Goal: Information Seeking & Learning: Learn about a topic

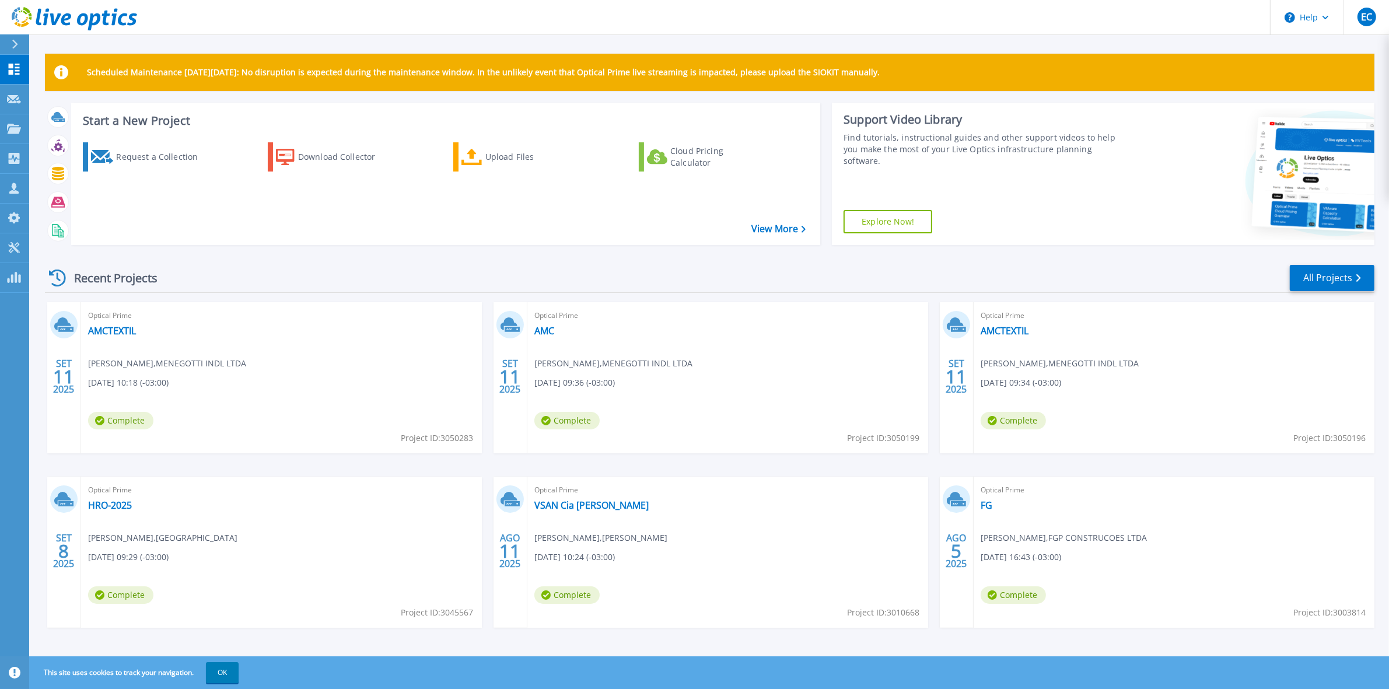
scroll to position [6, 0]
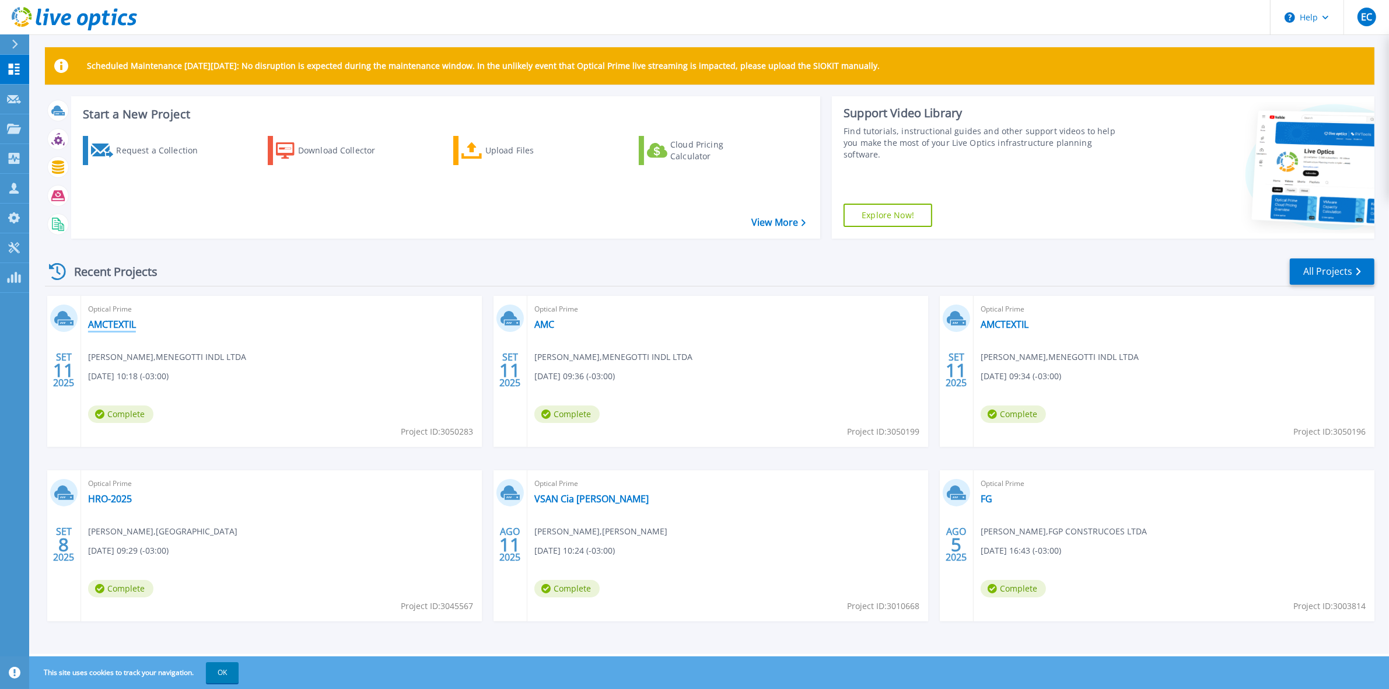
click at [113, 327] on link "AMCTEXTIL" at bounding box center [112, 325] width 48 height 12
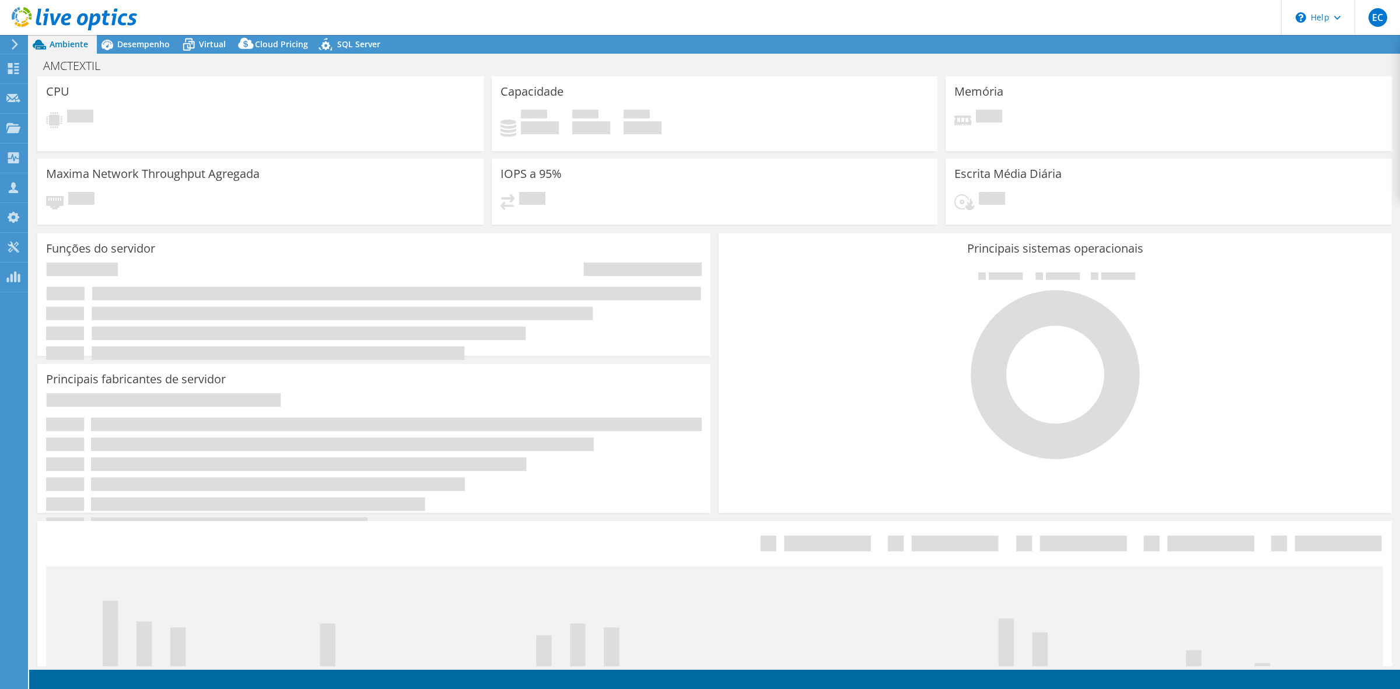
select select "USD"
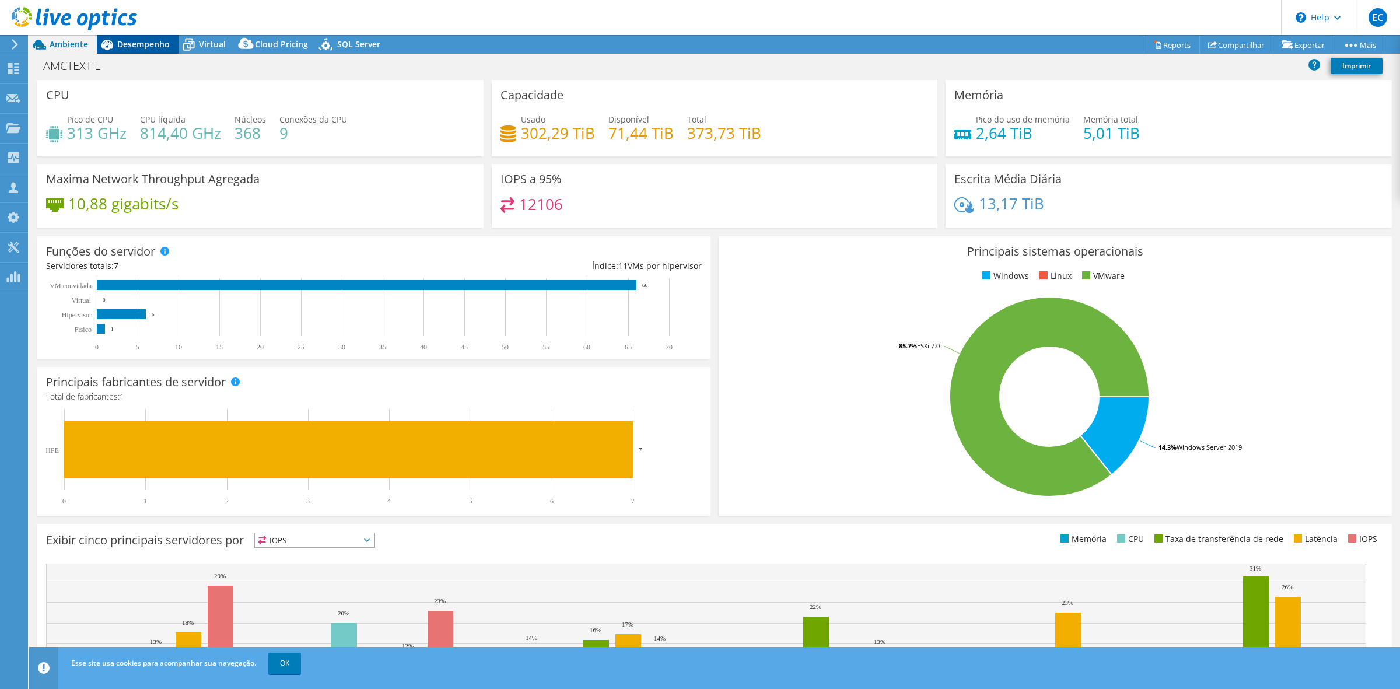
click at [168, 48] on span "Desempenho" at bounding box center [143, 44] width 53 height 11
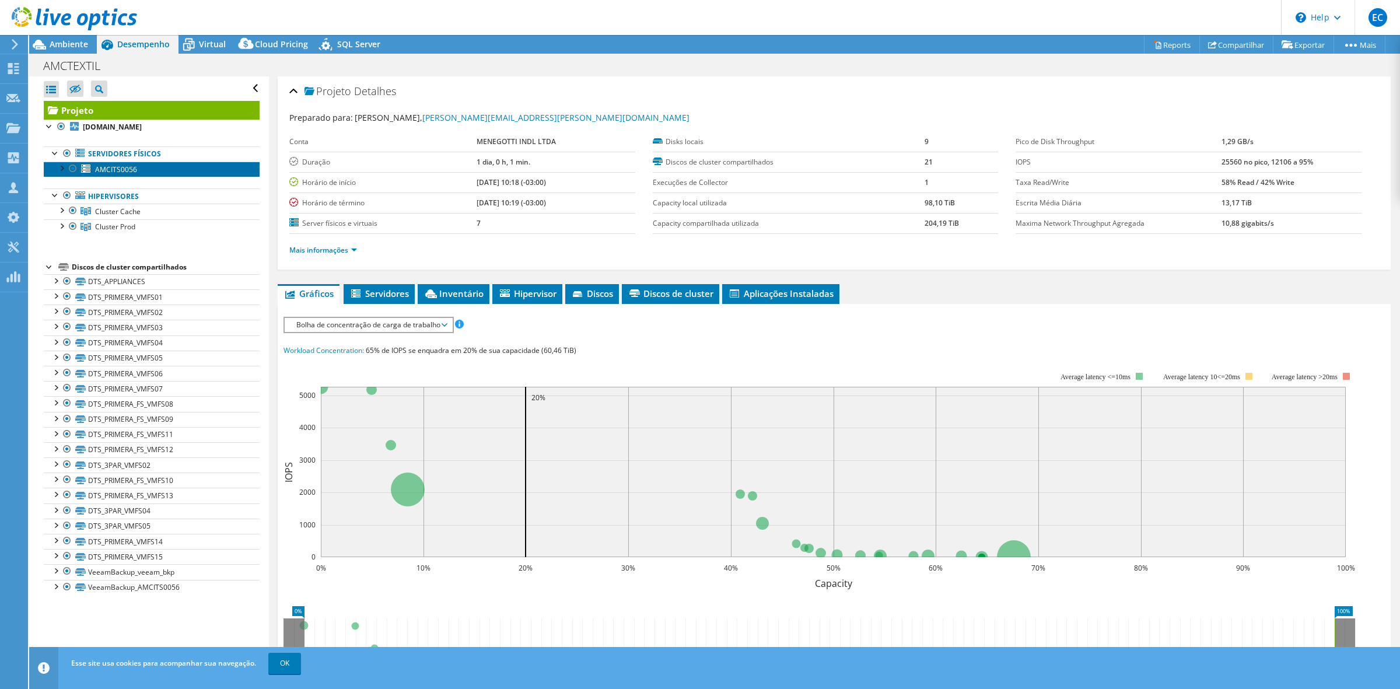
click at [111, 172] on span "AMCITS0056" at bounding box center [116, 170] width 42 height 10
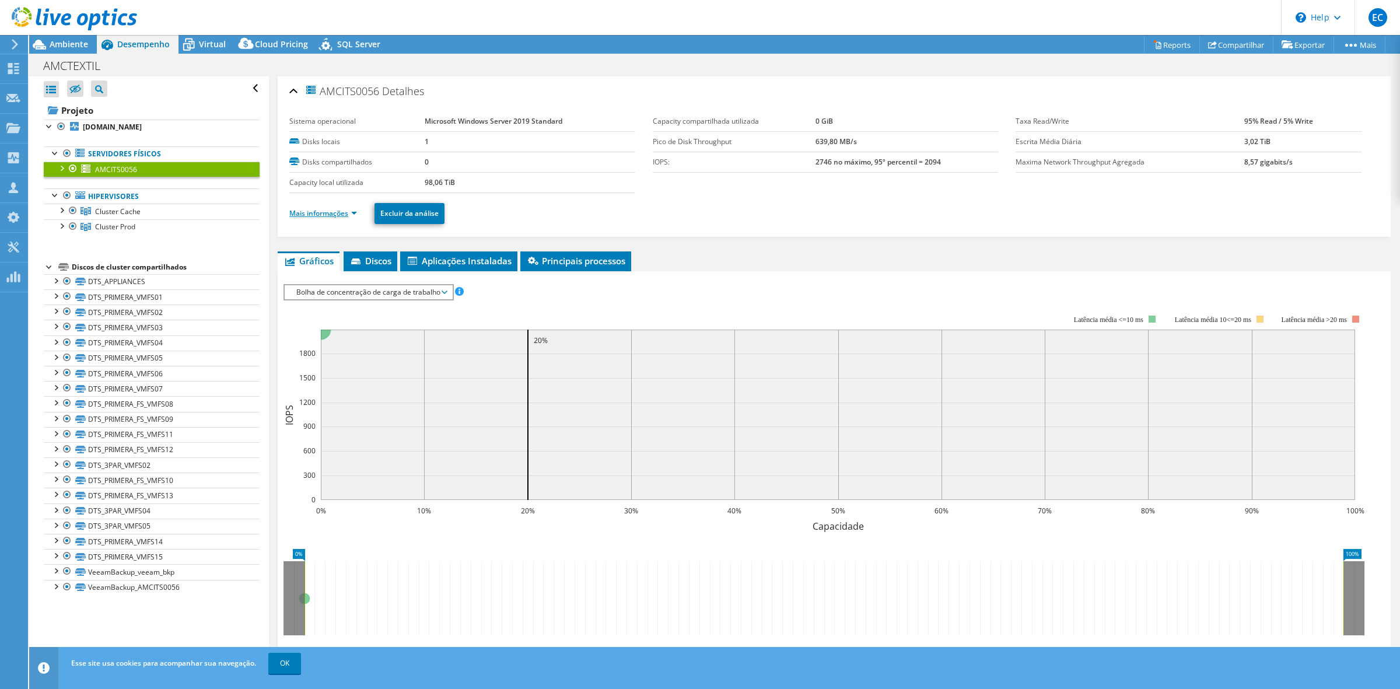
click at [343, 210] on link "Mais informações" at bounding box center [323, 213] width 68 height 10
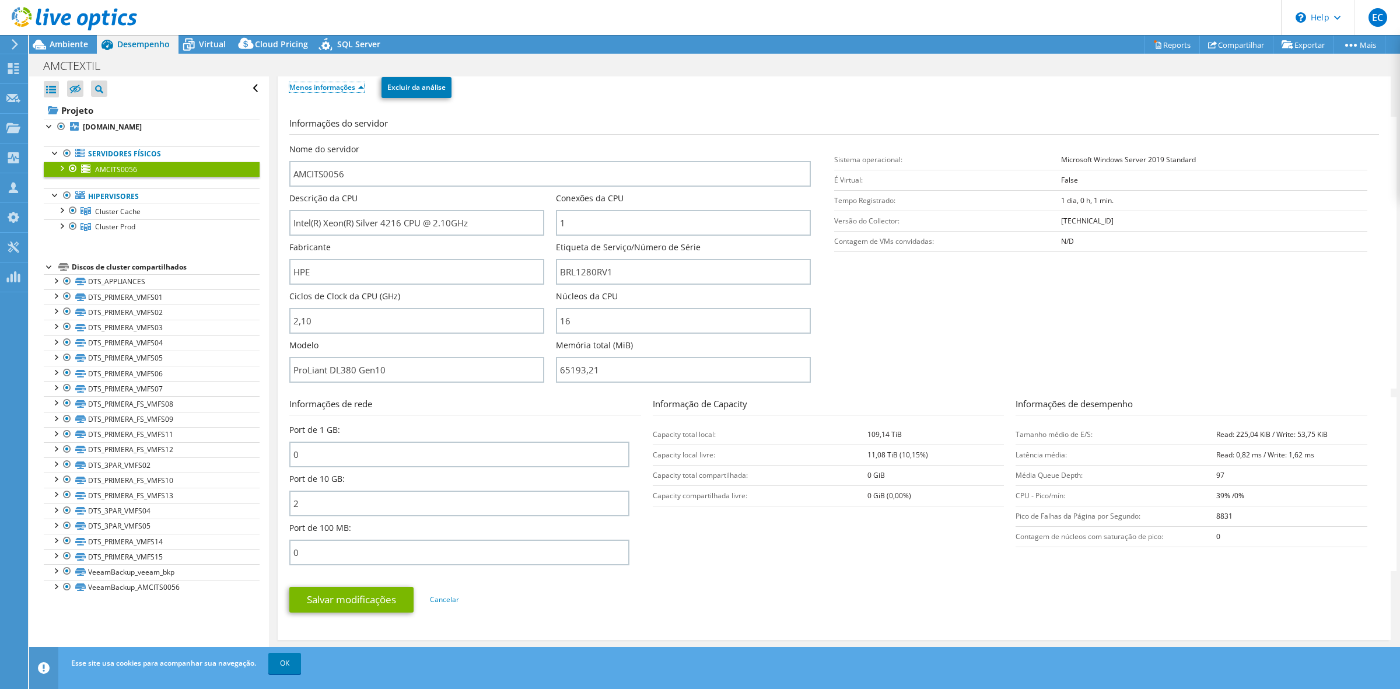
scroll to position [146, 0]
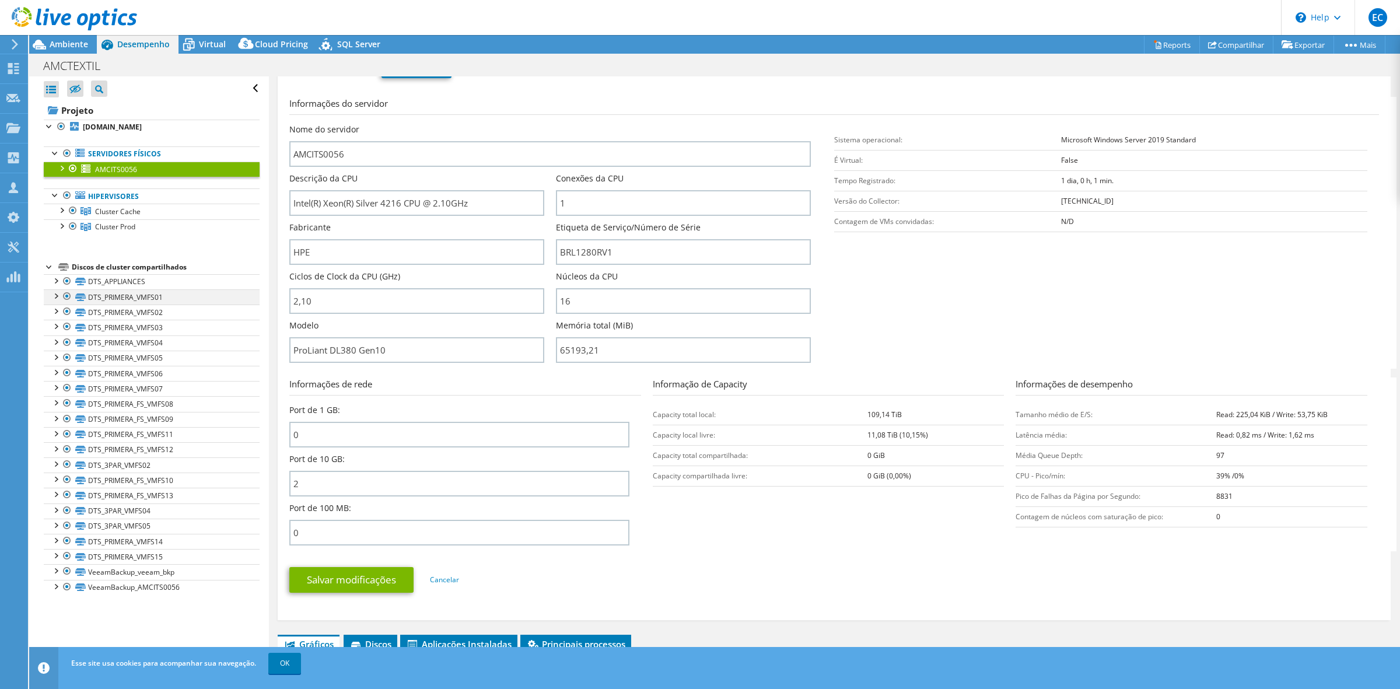
click at [54, 299] on div at bounding box center [56, 295] width 12 height 12
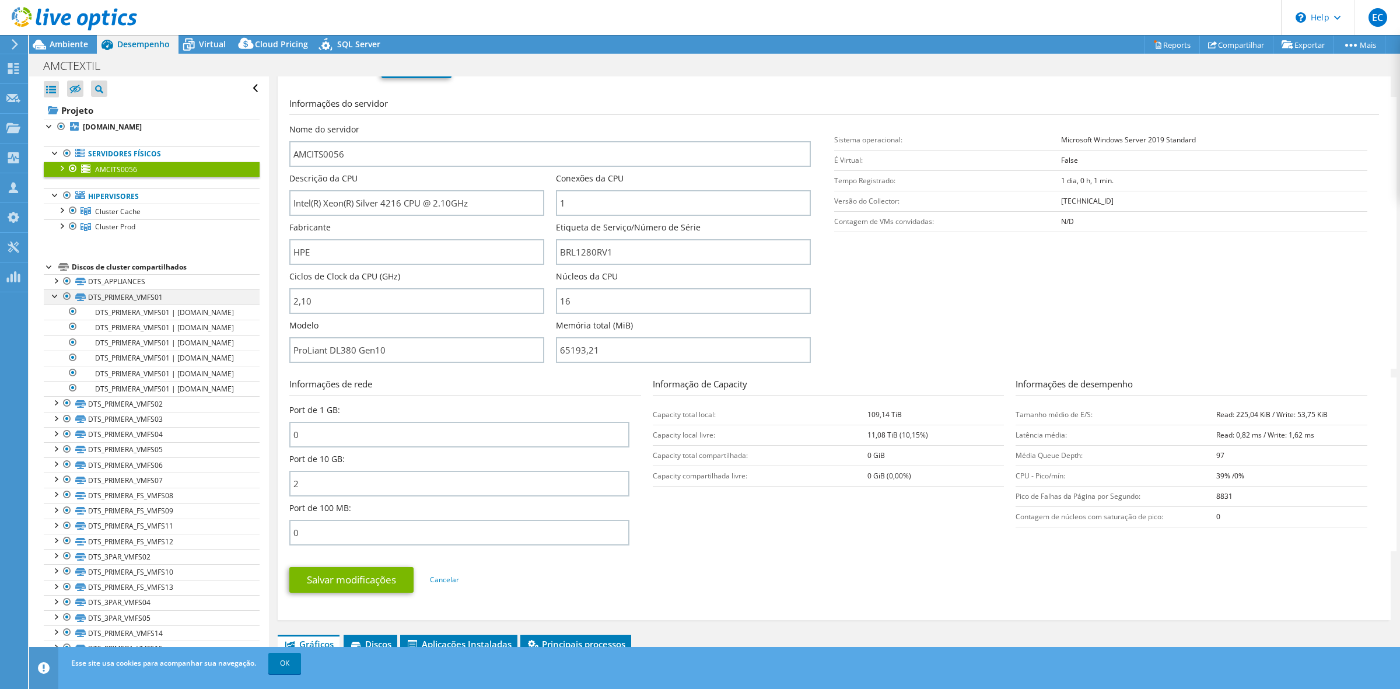
click at [54, 299] on div at bounding box center [56, 295] width 12 height 12
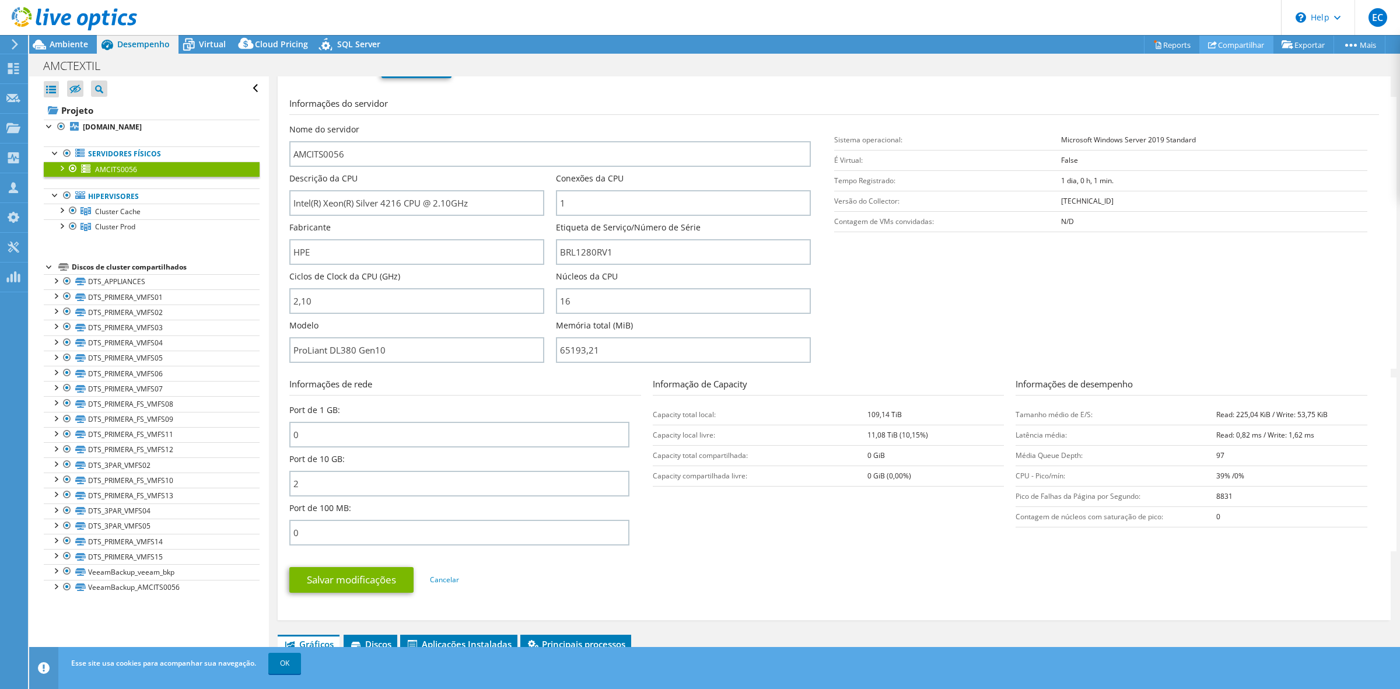
click at [1211, 44] on link "Compartilhar" at bounding box center [1237, 45] width 74 height 18
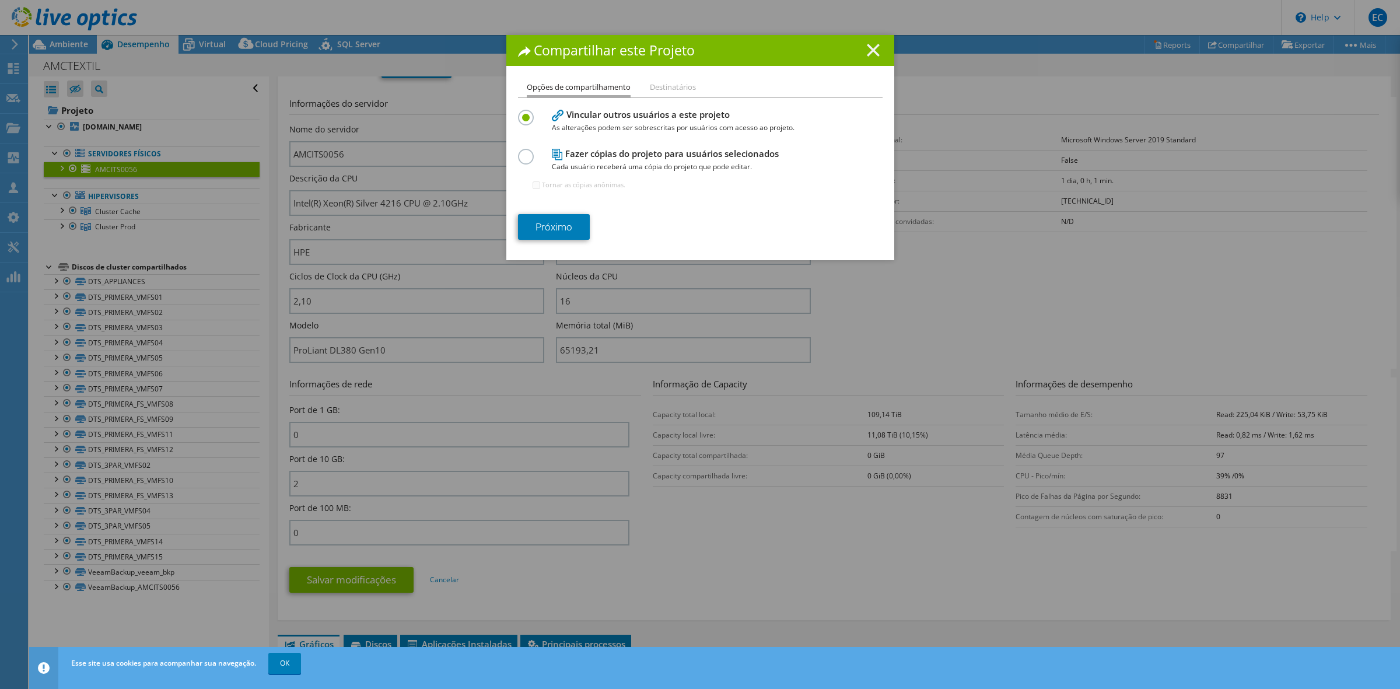
click at [868, 46] on line at bounding box center [874, 50] width 12 height 12
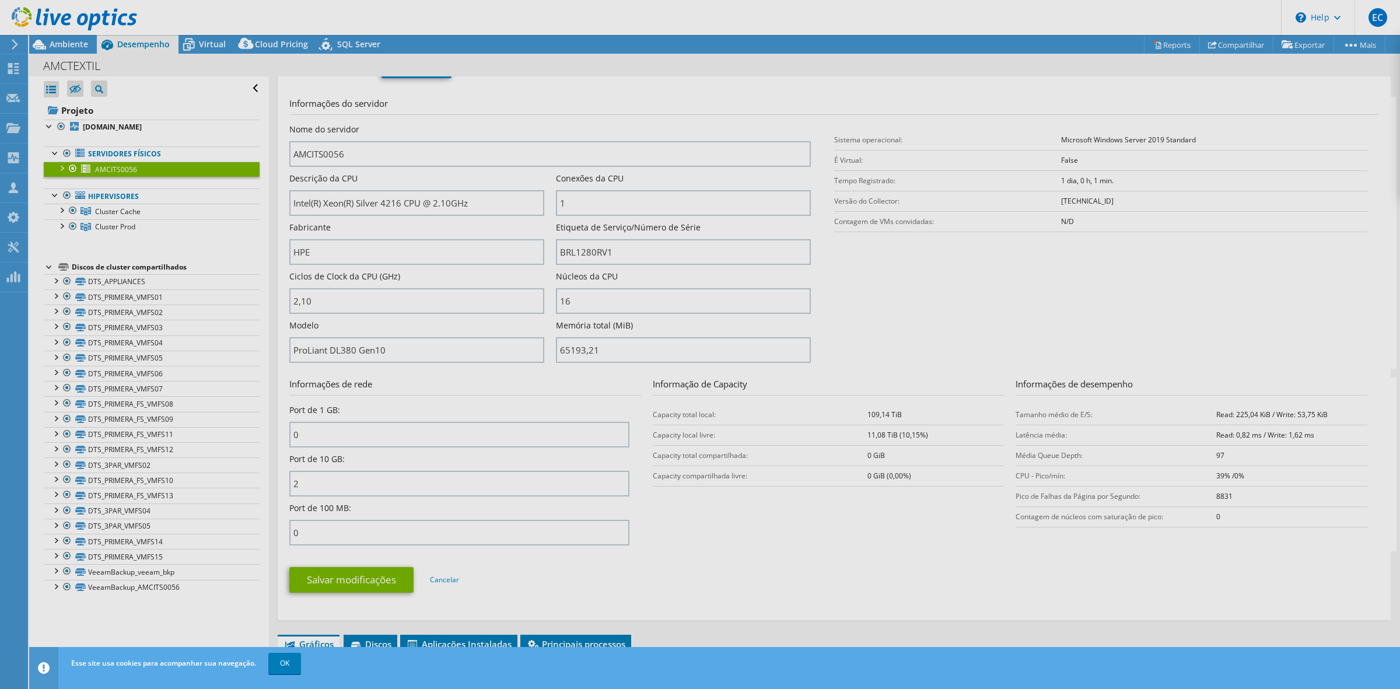
click at [1227, 63] on div at bounding box center [700, 344] width 1400 height 689
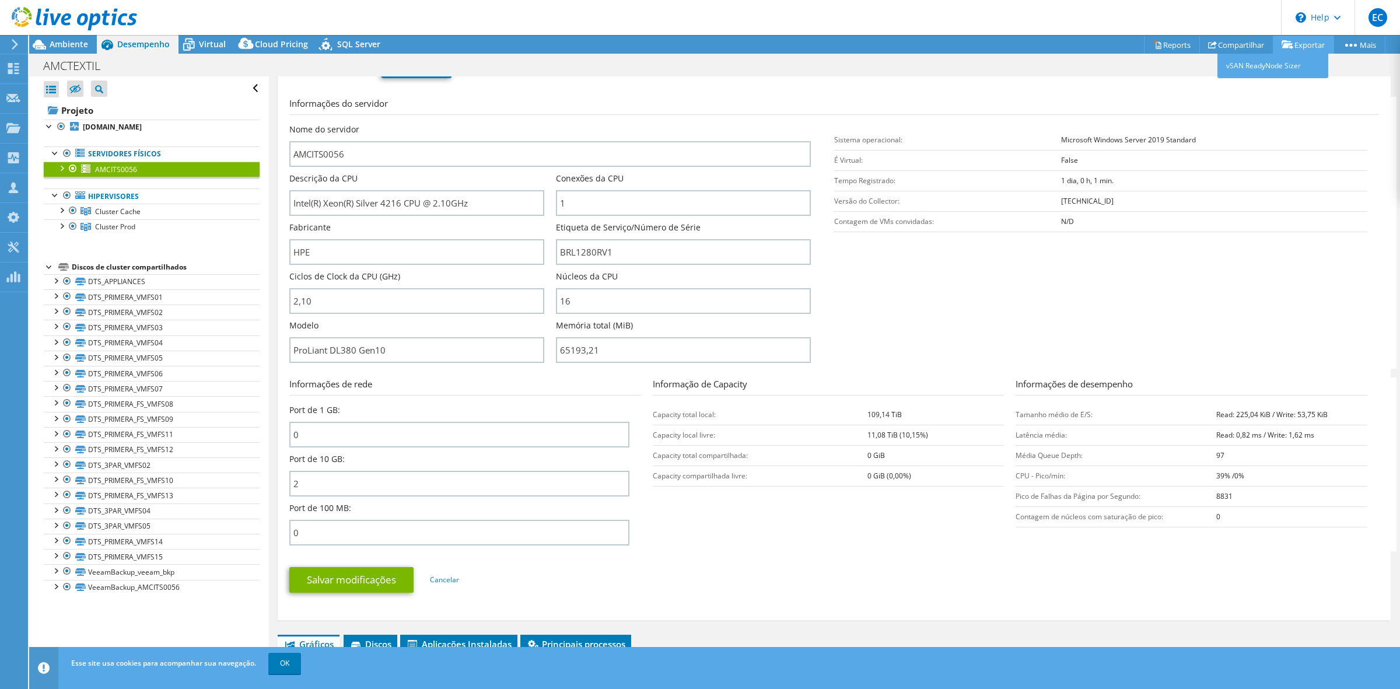
click at [1295, 38] on link "Exportar" at bounding box center [1303, 45] width 61 height 18
click at [1299, 45] on link "Exportar" at bounding box center [1303, 45] width 61 height 18
click at [1167, 42] on link "Reports" at bounding box center [1172, 45] width 56 height 18
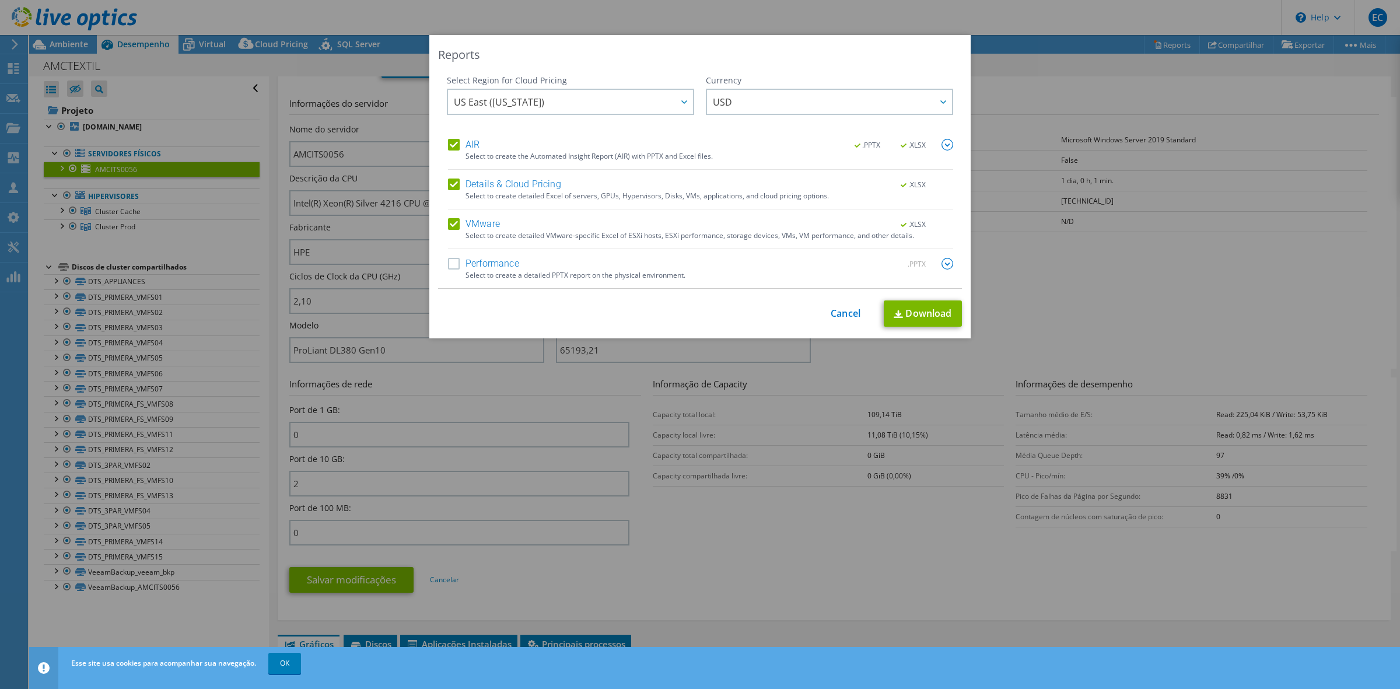
click at [448, 269] on label "Performance" at bounding box center [483, 264] width 71 height 12
click at [0, 0] on input "Performance" at bounding box center [0, 0] width 0 height 0
click at [686, 105] on div at bounding box center [683, 102] width 19 height 24
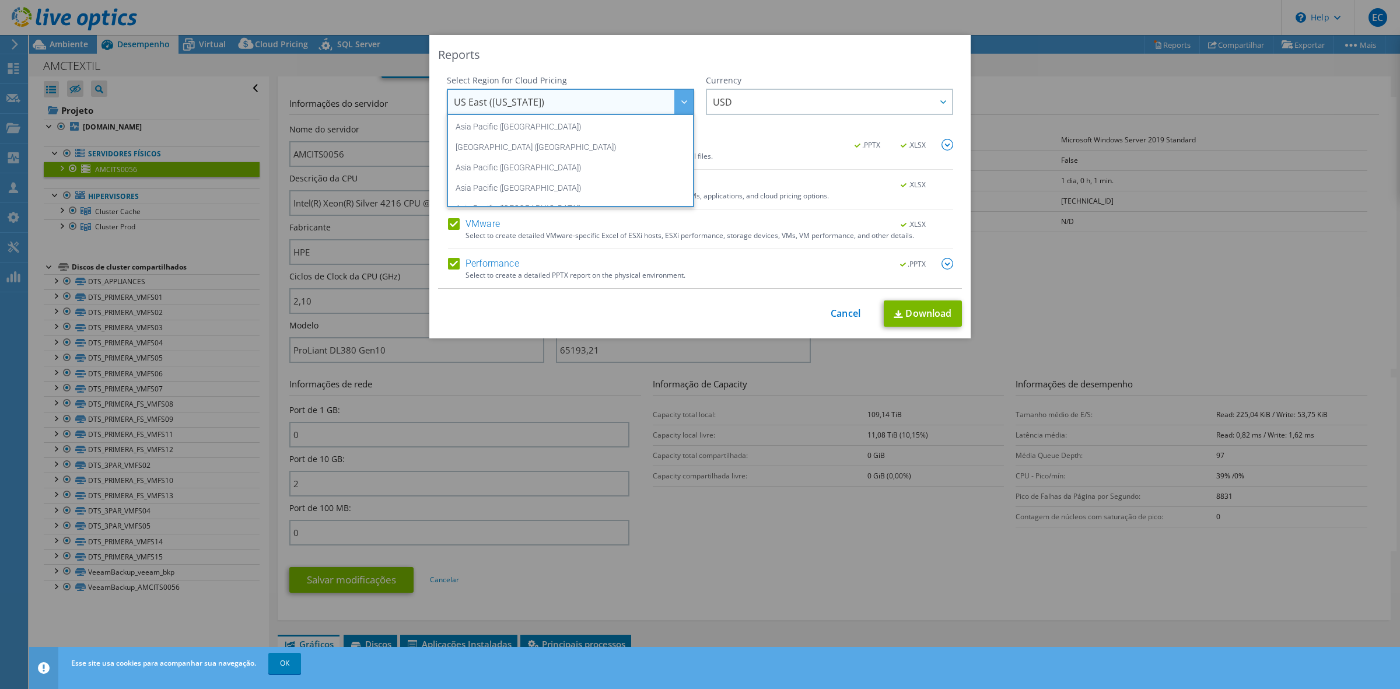
click at [686, 105] on div at bounding box center [683, 102] width 19 height 24
click at [686, 106] on div at bounding box center [683, 102] width 19 height 24
click at [589, 156] on li "[GEOGRAPHIC_DATA] ([GEOGRAPHIC_DATA])" at bounding box center [571, 153] width 242 height 20
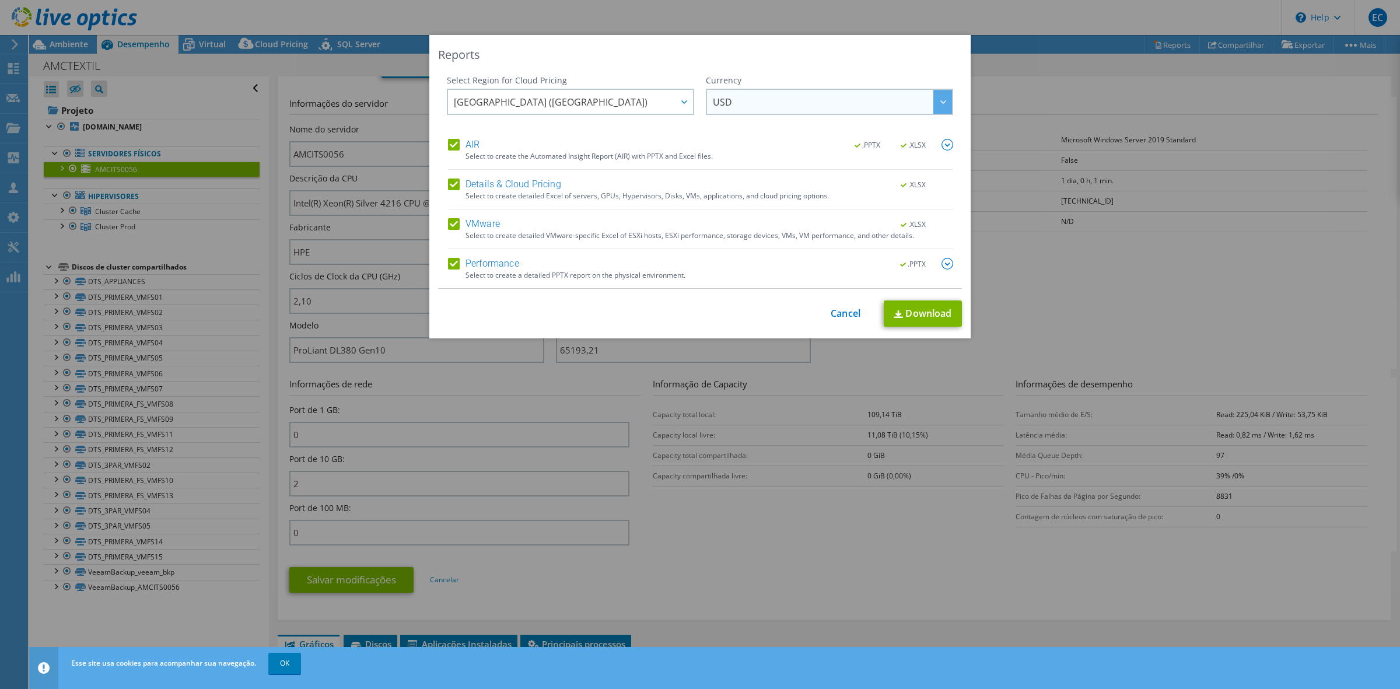
click at [803, 97] on span "USD" at bounding box center [832, 102] width 239 height 24
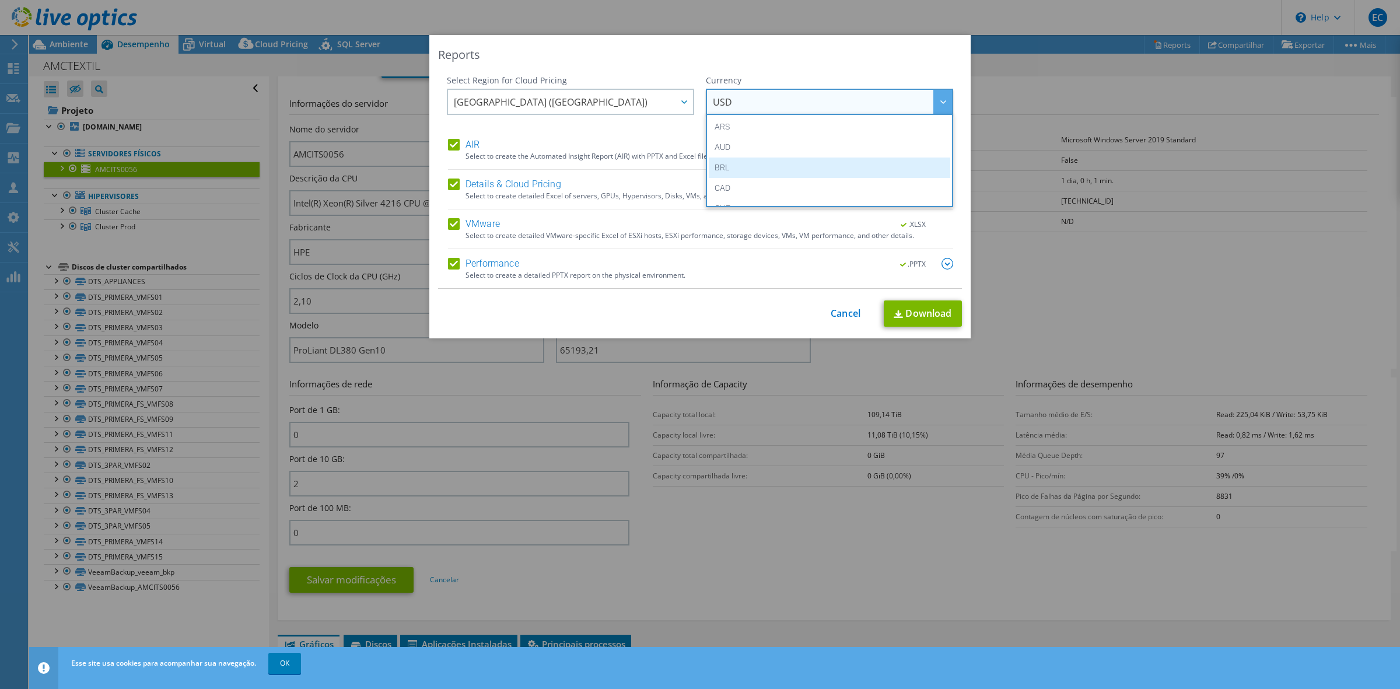
click at [770, 167] on li "BRL" at bounding box center [830, 168] width 242 height 20
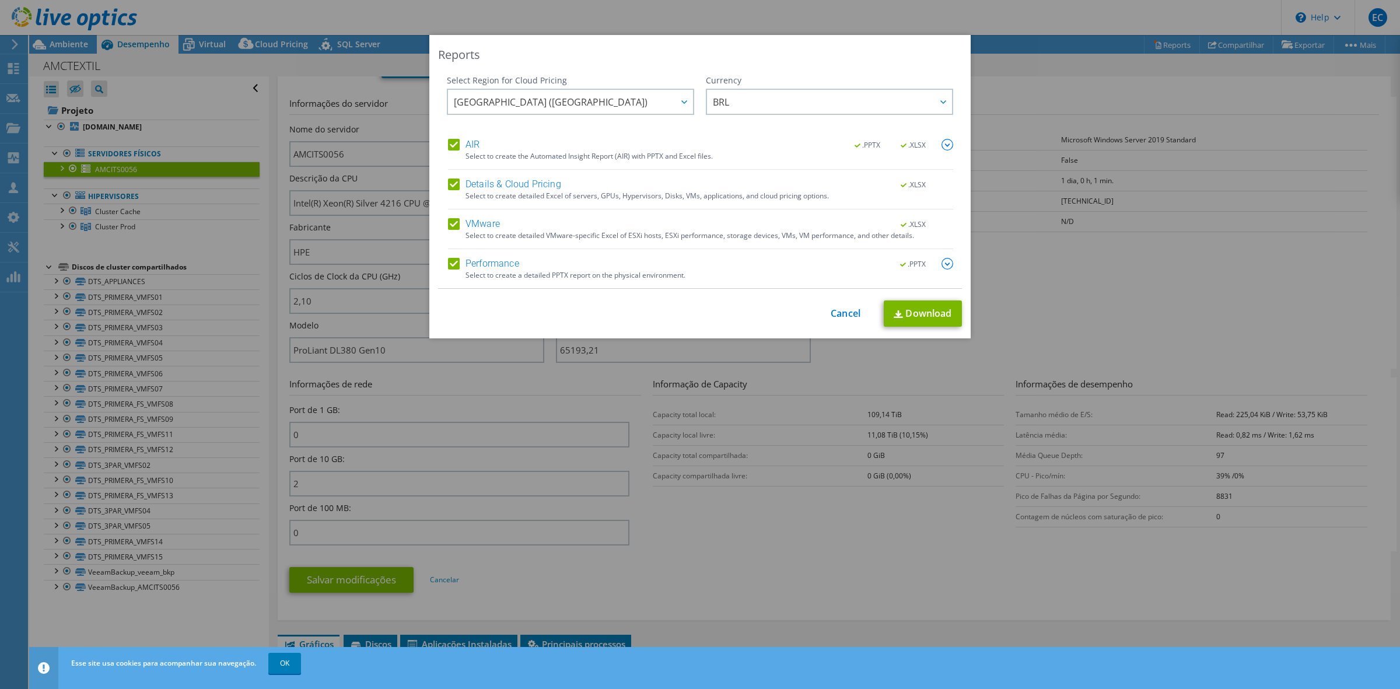
click at [966, 71] on div "Reports Select Region for Cloud Pricing Asia Pacific (Hong Kong) Asia Pacific (…" at bounding box center [700, 344] width 1400 height 619
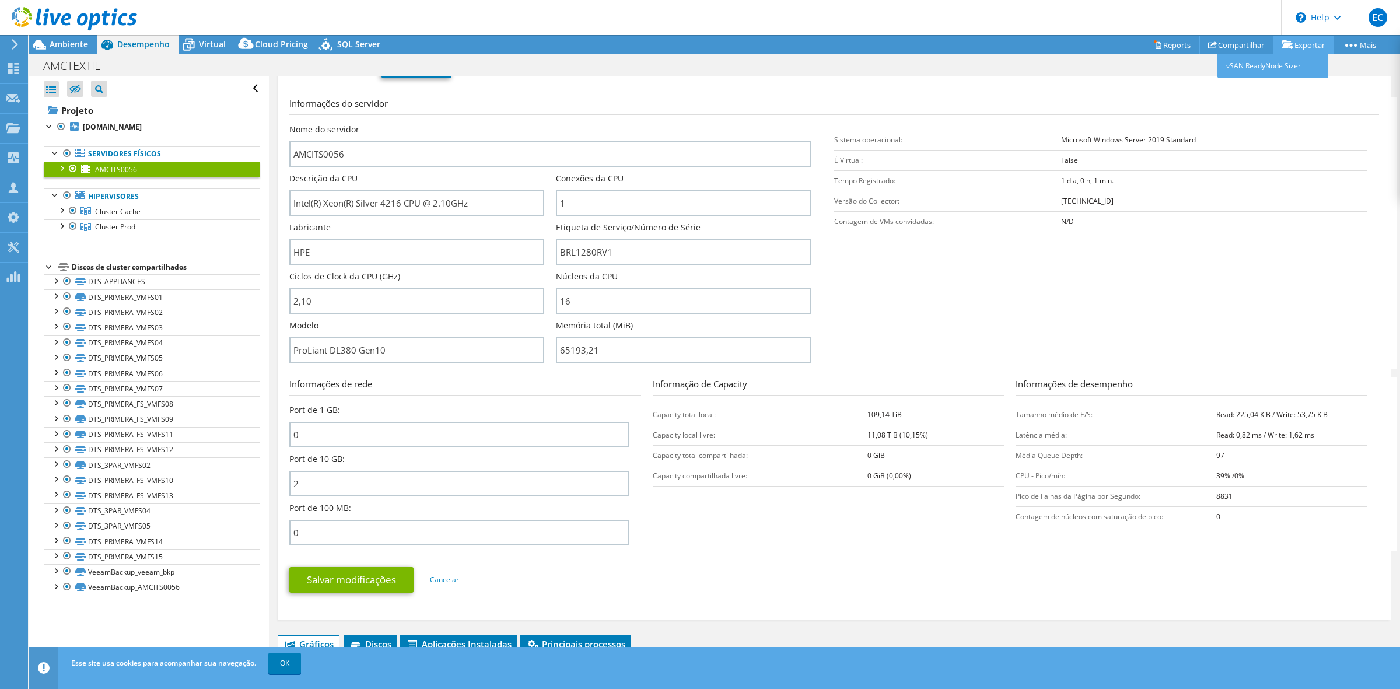
click at [1308, 41] on link "Exportar" at bounding box center [1303, 45] width 61 height 18
click at [1294, 41] on link "Exportar" at bounding box center [1303, 45] width 61 height 18
click at [1263, 70] on link "vSAN ReadyNode Sizer" at bounding box center [1273, 66] width 111 height 25
click at [1167, 47] on link "Reports" at bounding box center [1172, 45] width 56 height 18
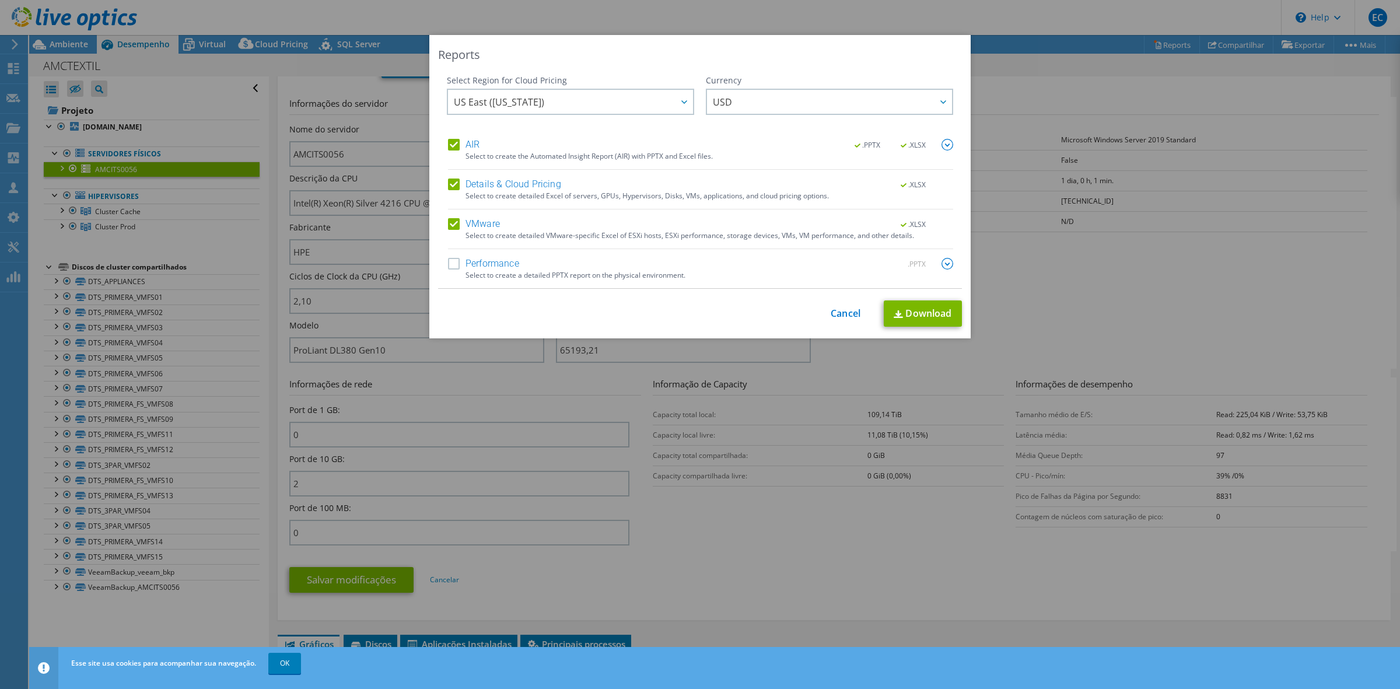
click at [452, 267] on label "Performance" at bounding box center [483, 264] width 71 height 12
click at [0, 0] on input "Performance" at bounding box center [0, 0] width 0 height 0
click at [660, 95] on span "US East ([US_STATE])" at bounding box center [573, 102] width 239 height 24
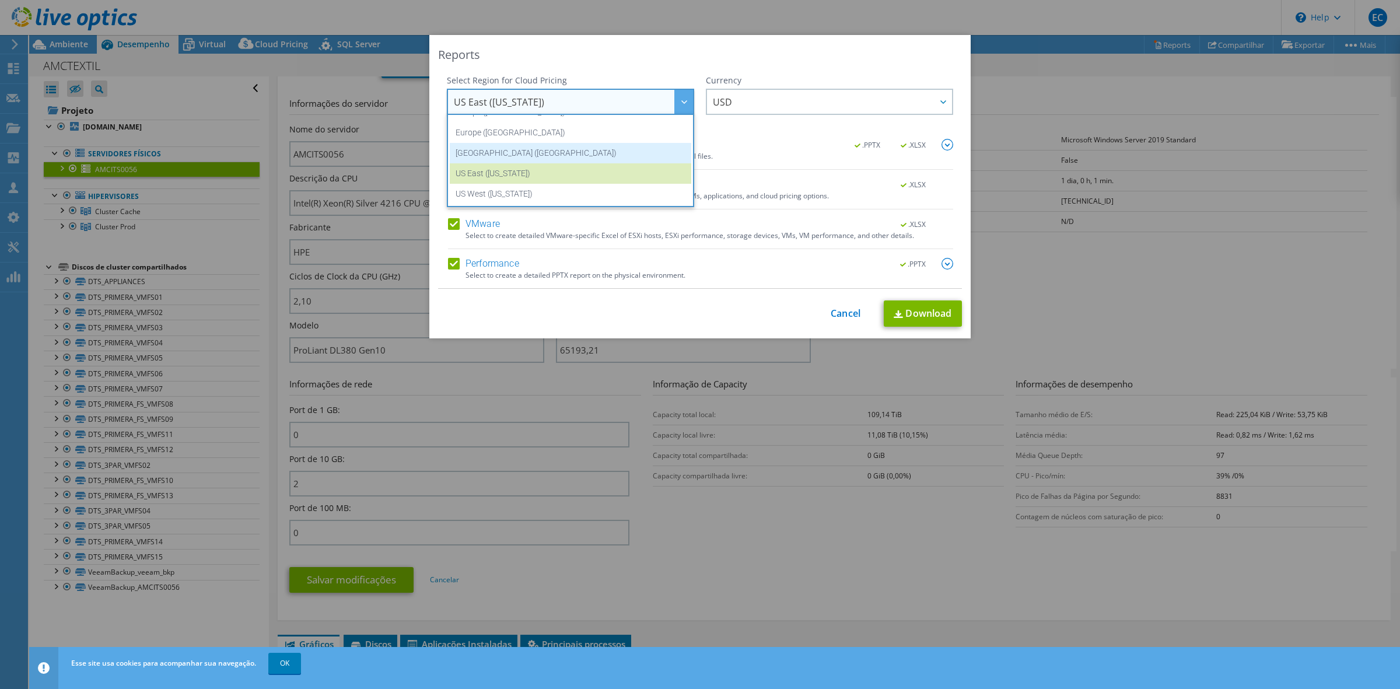
click at [538, 155] on li "[GEOGRAPHIC_DATA] ([GEOGRAPHIC_DATA])" at bounding box center [571, 153] width 242 height 20
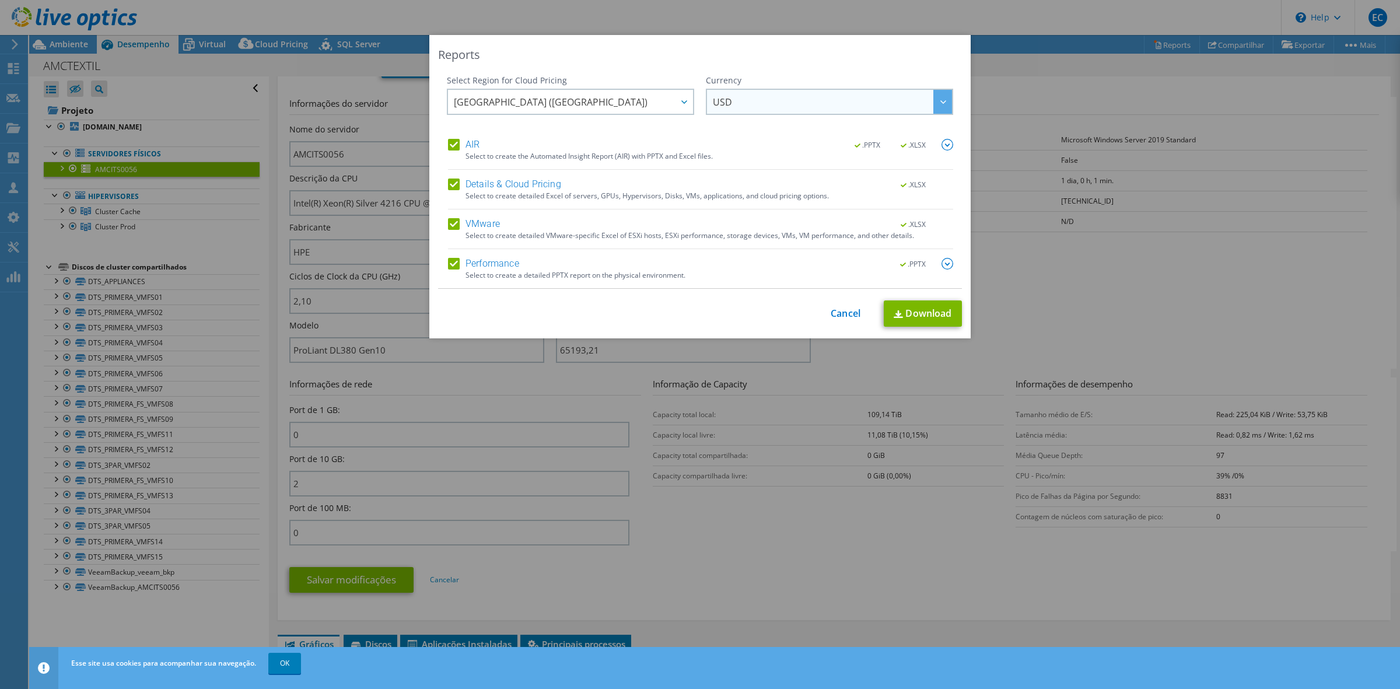
click at [871, 106] on span "USD" at bounding box center [832, 102] width 239 height 24
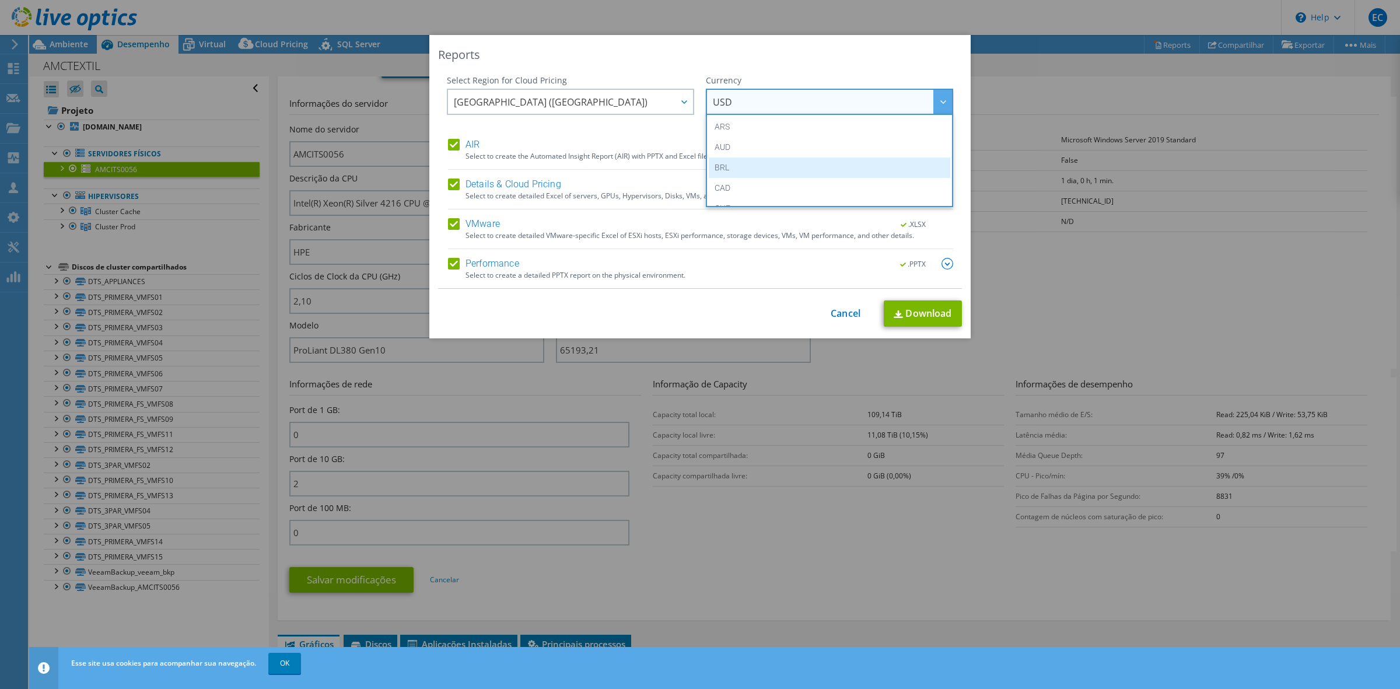
click at [834, 168] on li "BRL" at bounding box center [830, 168] width 242 height 20
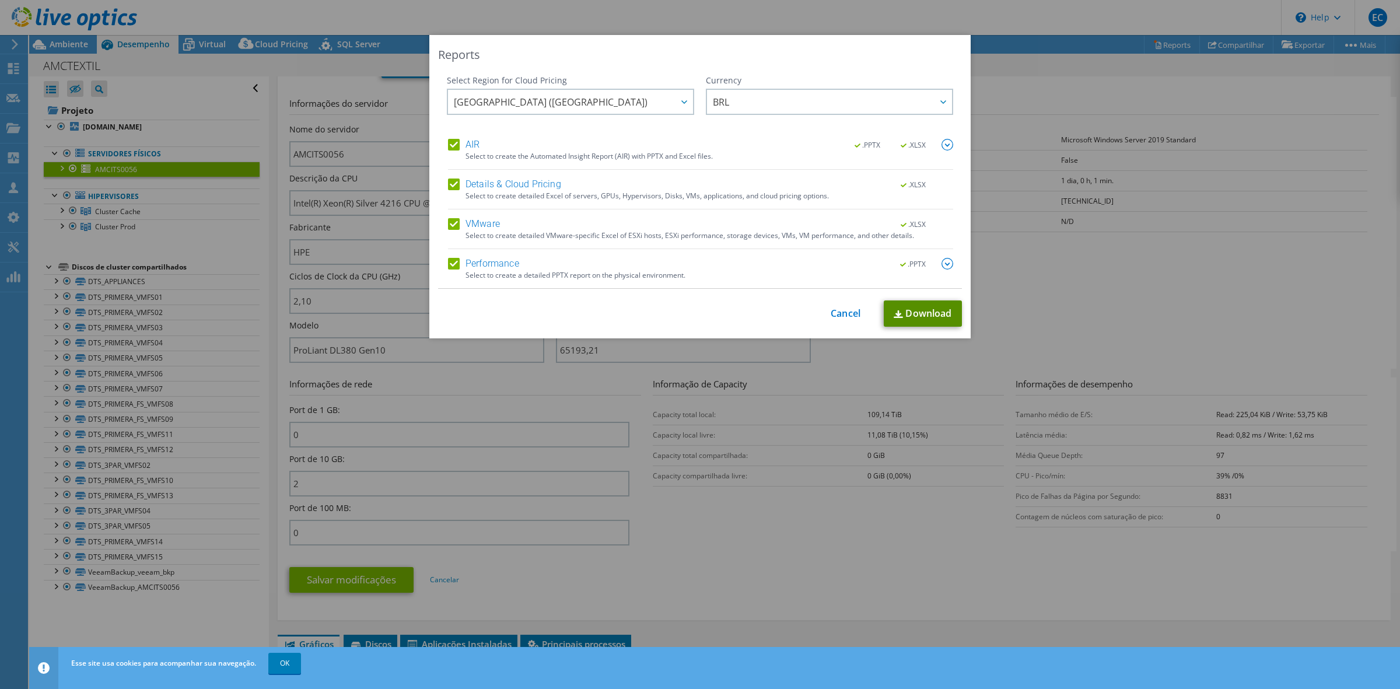
click at [903, 308] on link "Download" at bounding box center [923, 313] width 78 height 26
click at [1030, 76] on div "Reports Select Region for Cloud Pricing Asia Pacific (Hong Kong) Asia Pacific (…" at bounding box center [700, 344] width 1400 height 619
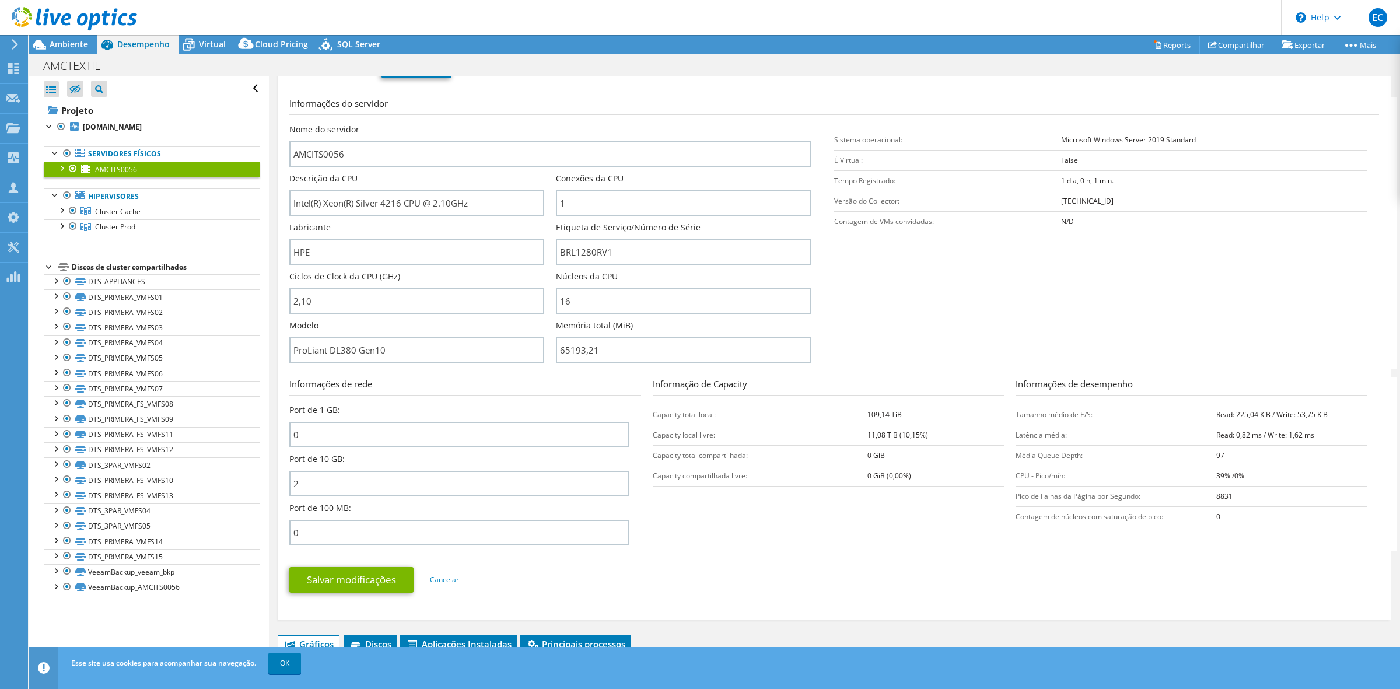
click at [40, 18] on icon at bounding box center [74, 19] width 125 height 24
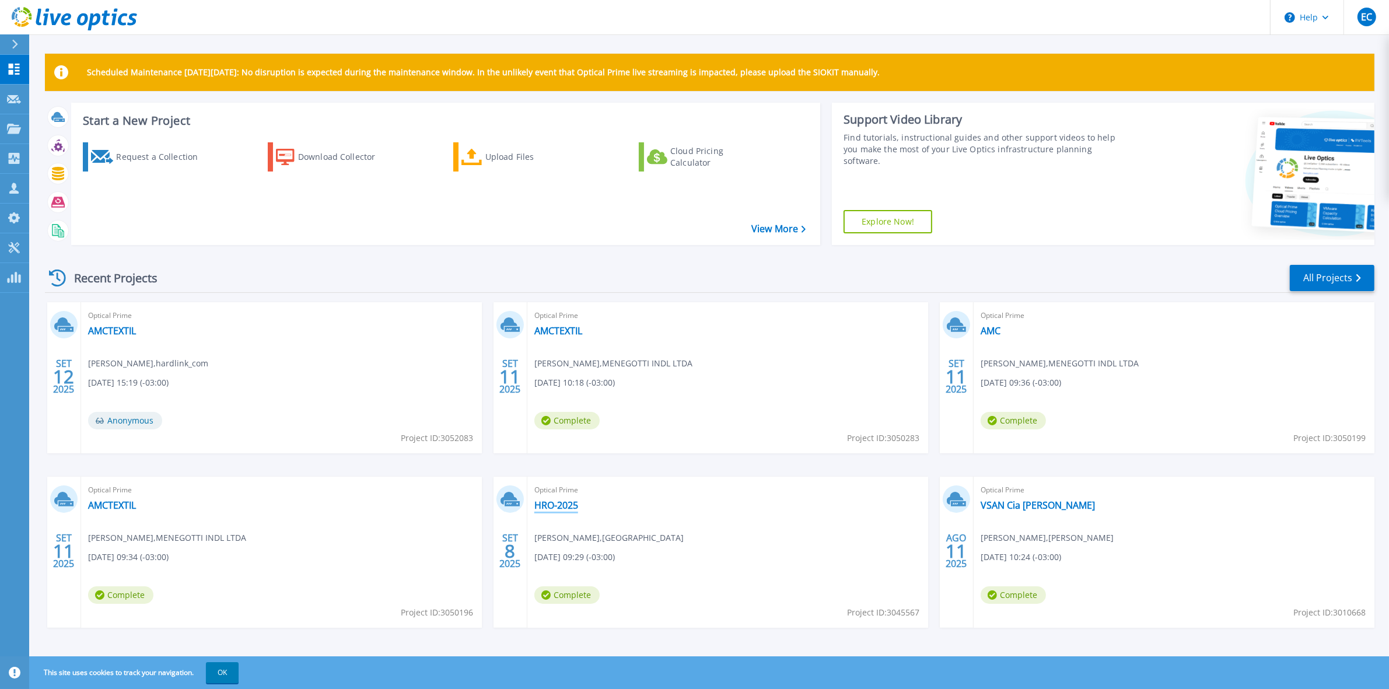
click at [550, 509] on link "HRO-2025" at bounding box center [556, 505] width 44 height 12
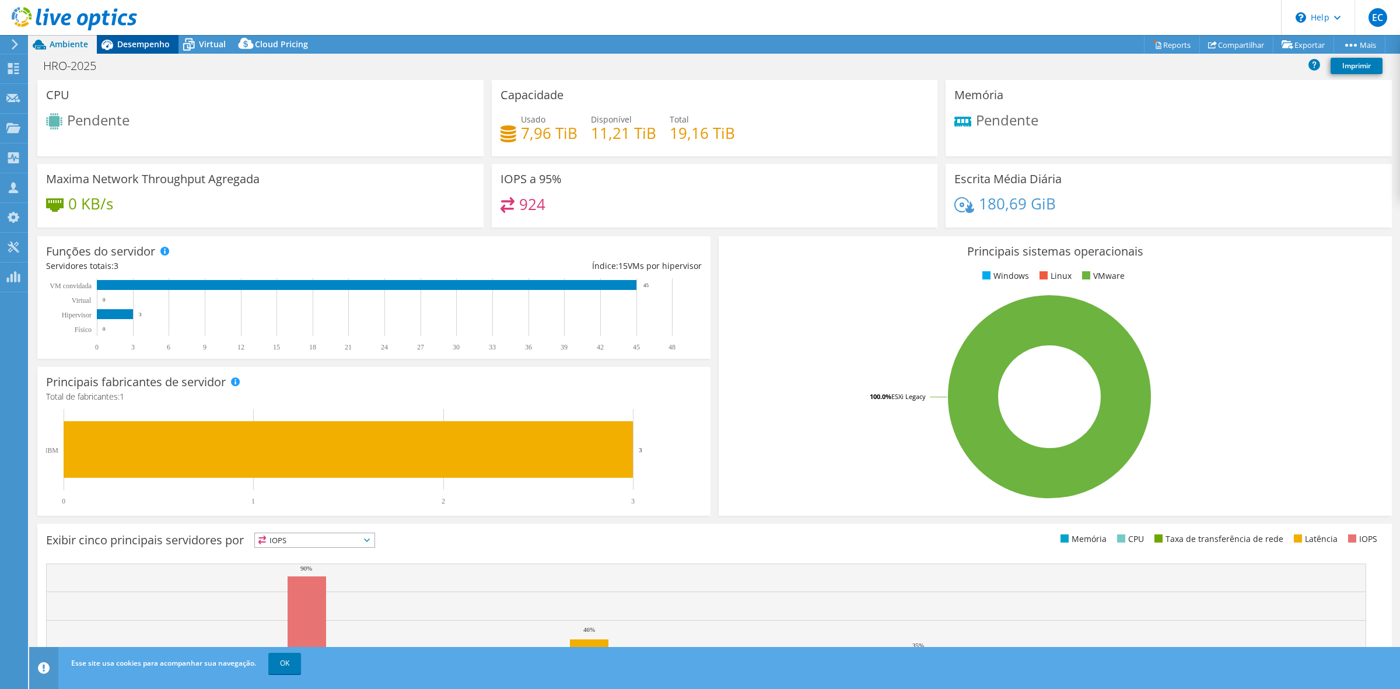
click at [152, 47] on span "Desempenho" at bounding box center [143, 44] width 53 height 11
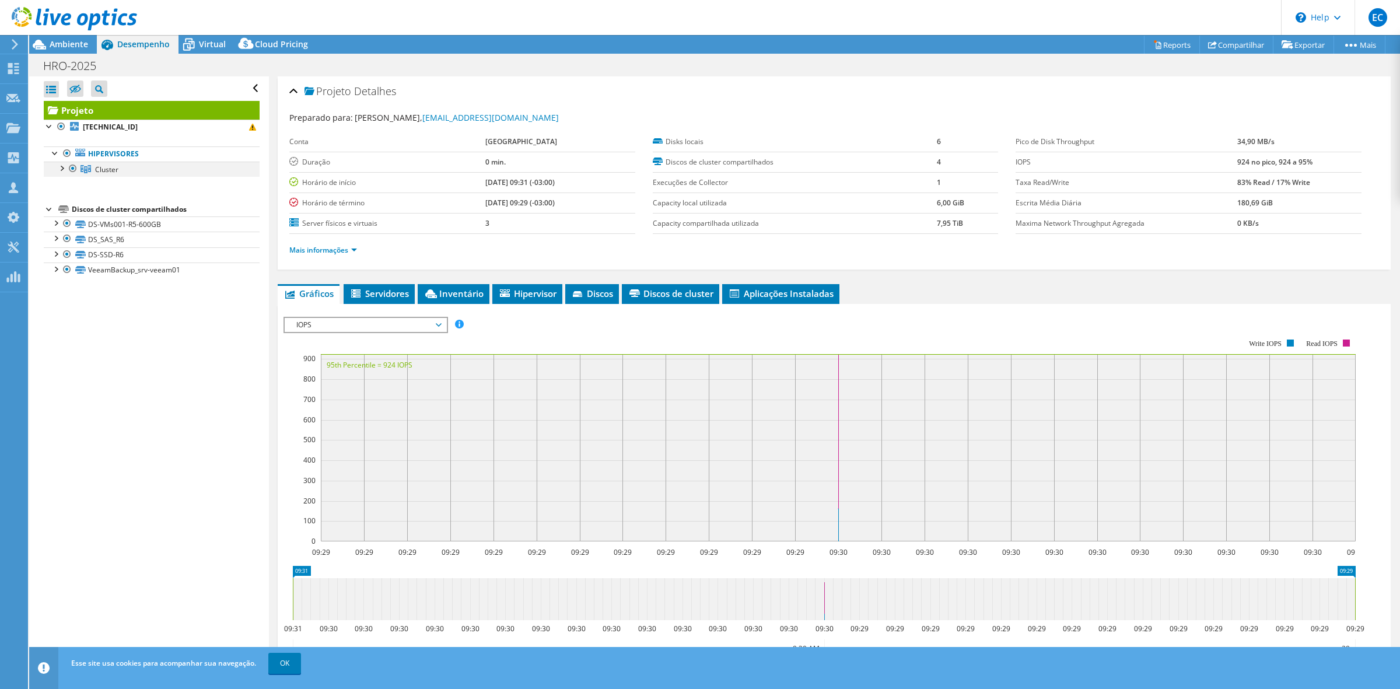
click at [62, 171] on div at bounding box center [61, 168] width 12 height 12
click at [31, 16] on icon at bounding box center [74, 19] width 125 height 24
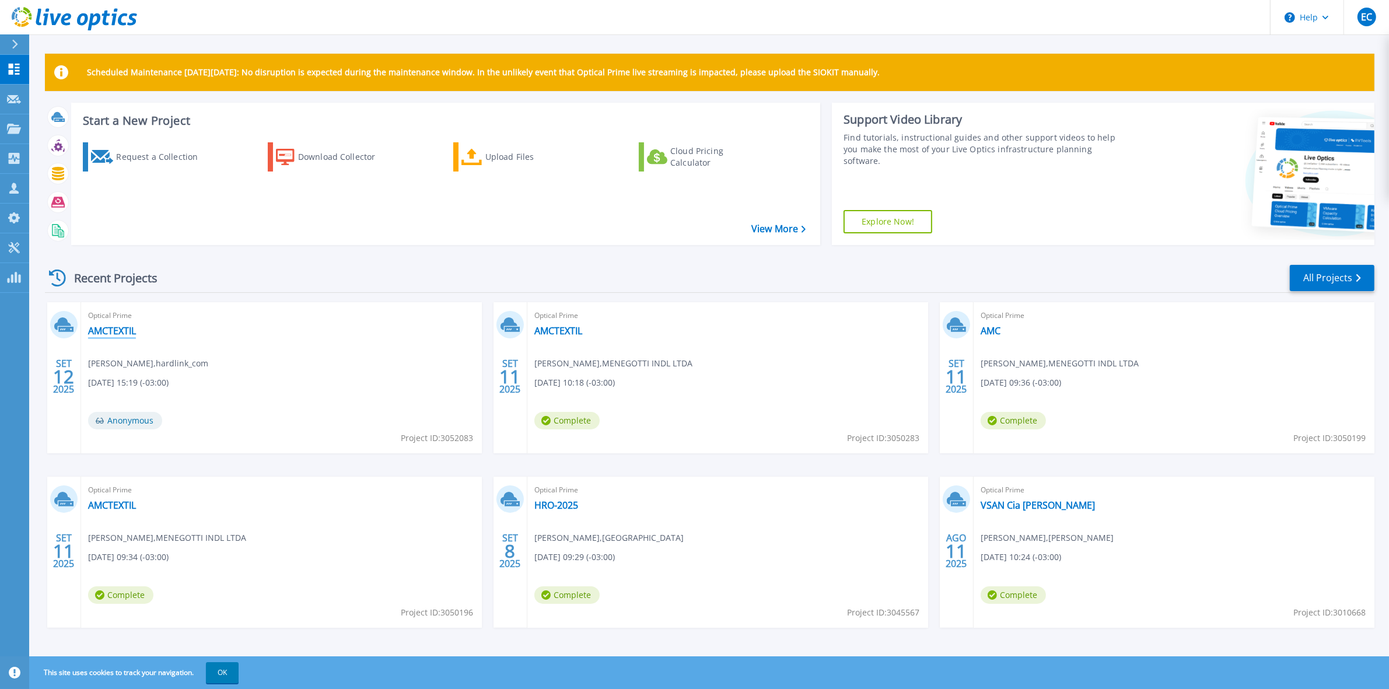
click at [120, 331] on link "AMCTEXTIL" at bounding box center [112, 331] width 48 height 12
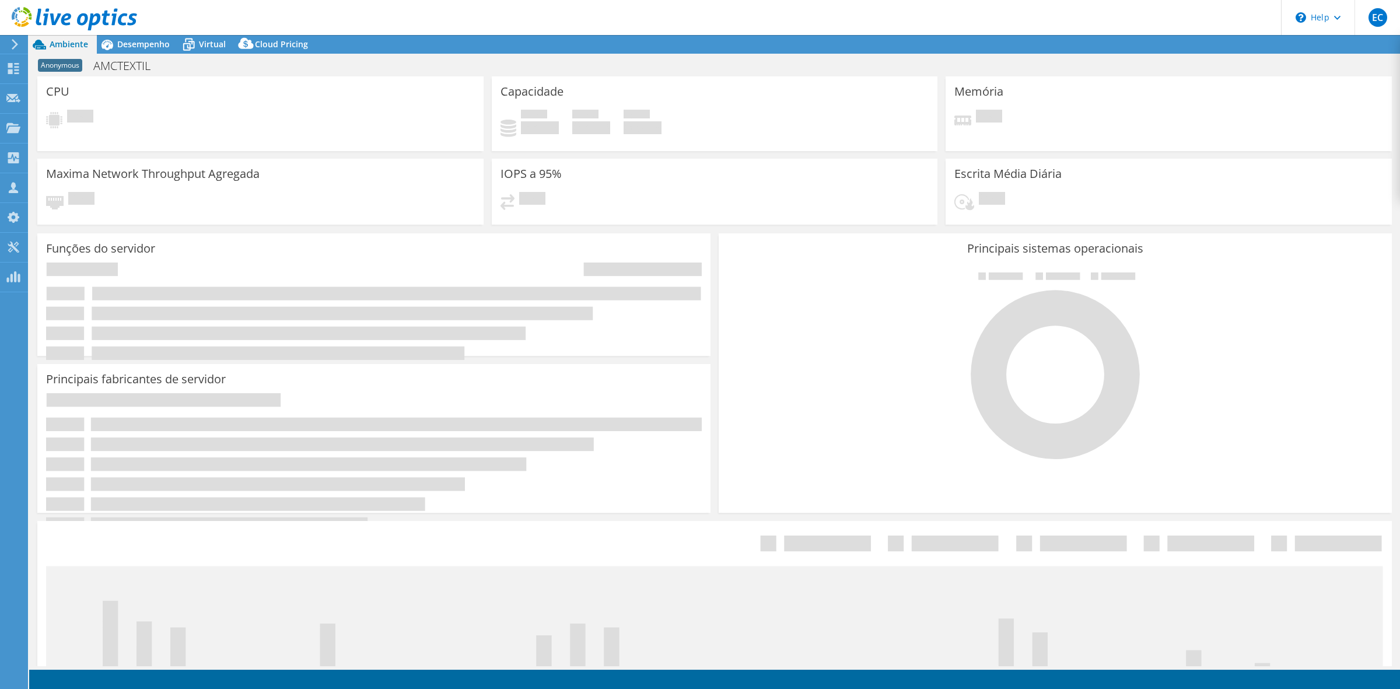
select select "USD"
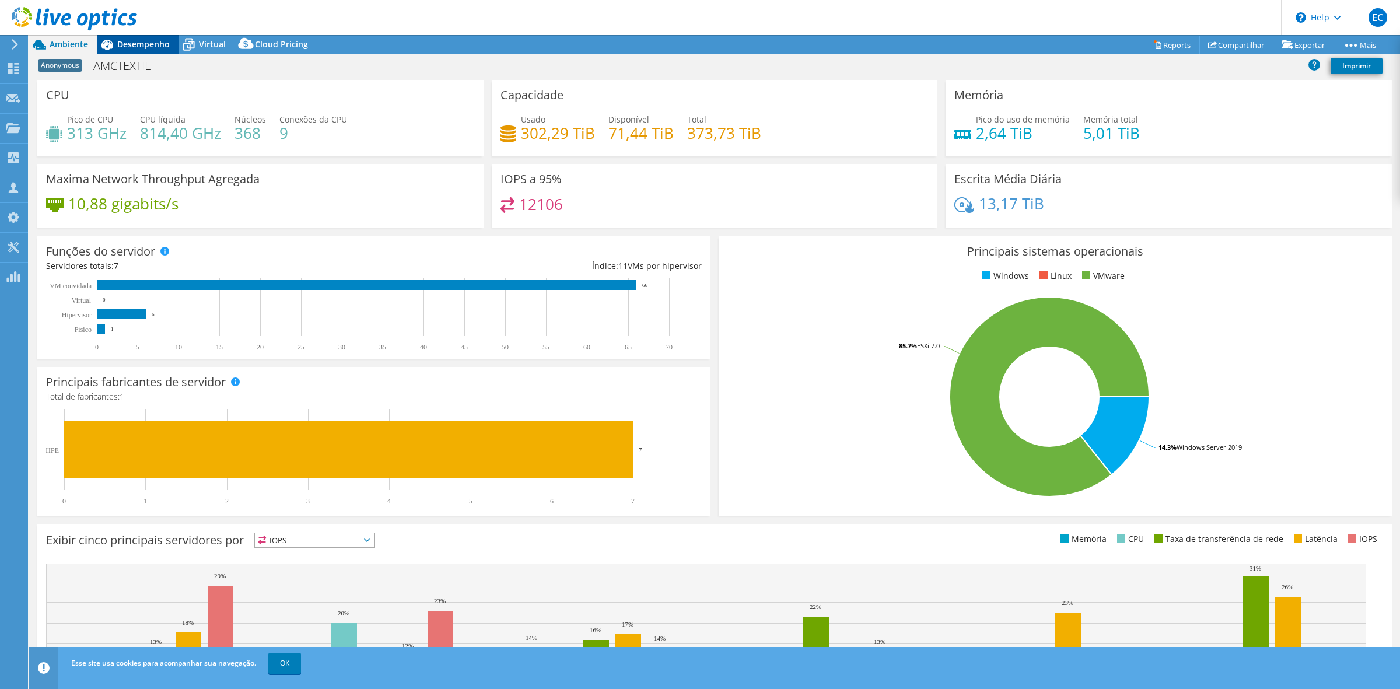
click at [162, 44] on span "Desempenho" at bounding box center [143, 44] width 53 height 11
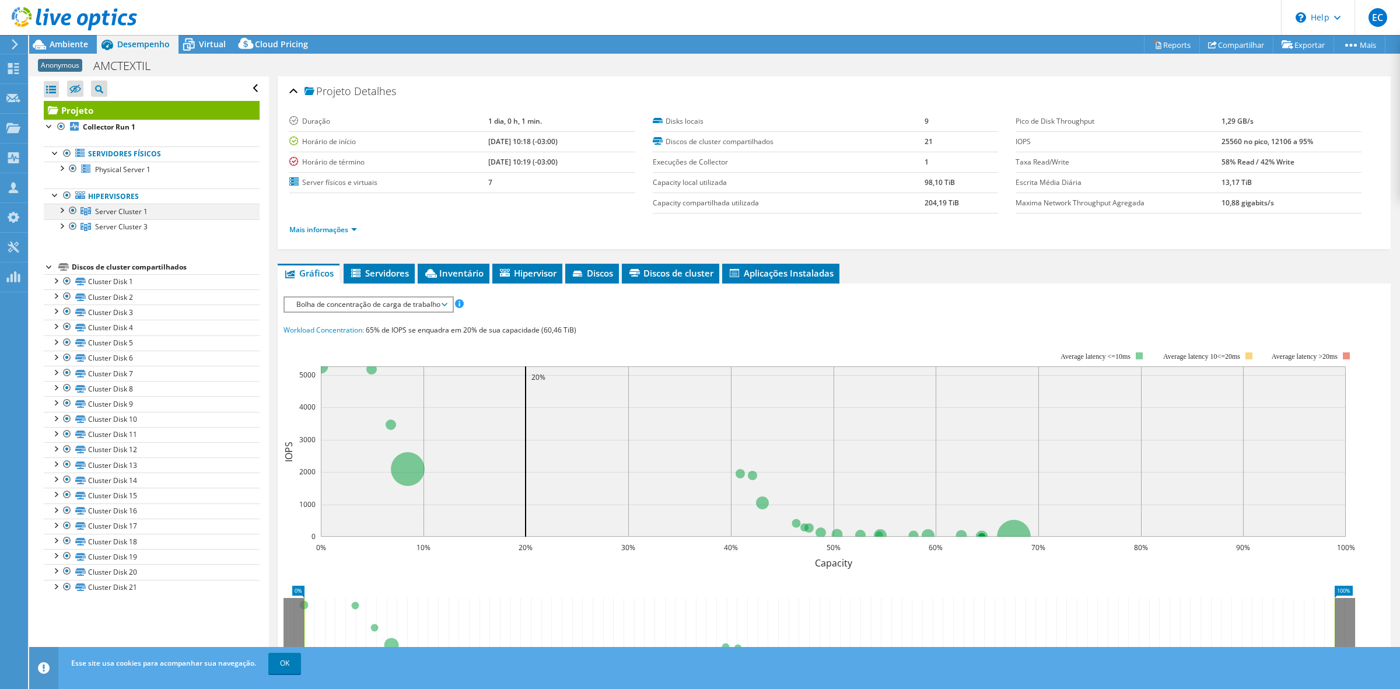
click at [64, 211] on div at bounding box center [61, 210] width 12 height 12
click at [55, 214] on div at bounding box center [61, 210] width 12 height 12
click at [62, 211] on div at bounding box center [61, 210] width 12 height 12
click at [61, 254] on div at bounding box center [61, 256] width 12 height 12
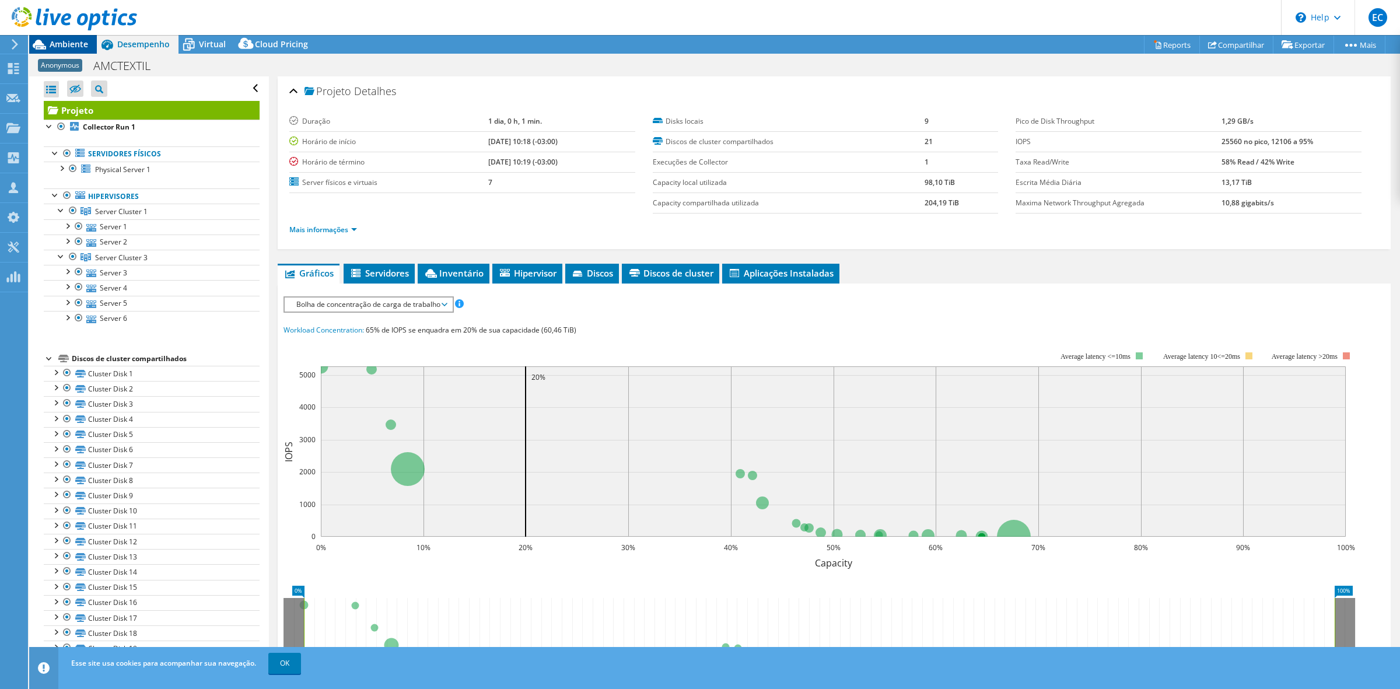
click at [46, 40] on icon at bounding box center [39, 44] width 20 height 20
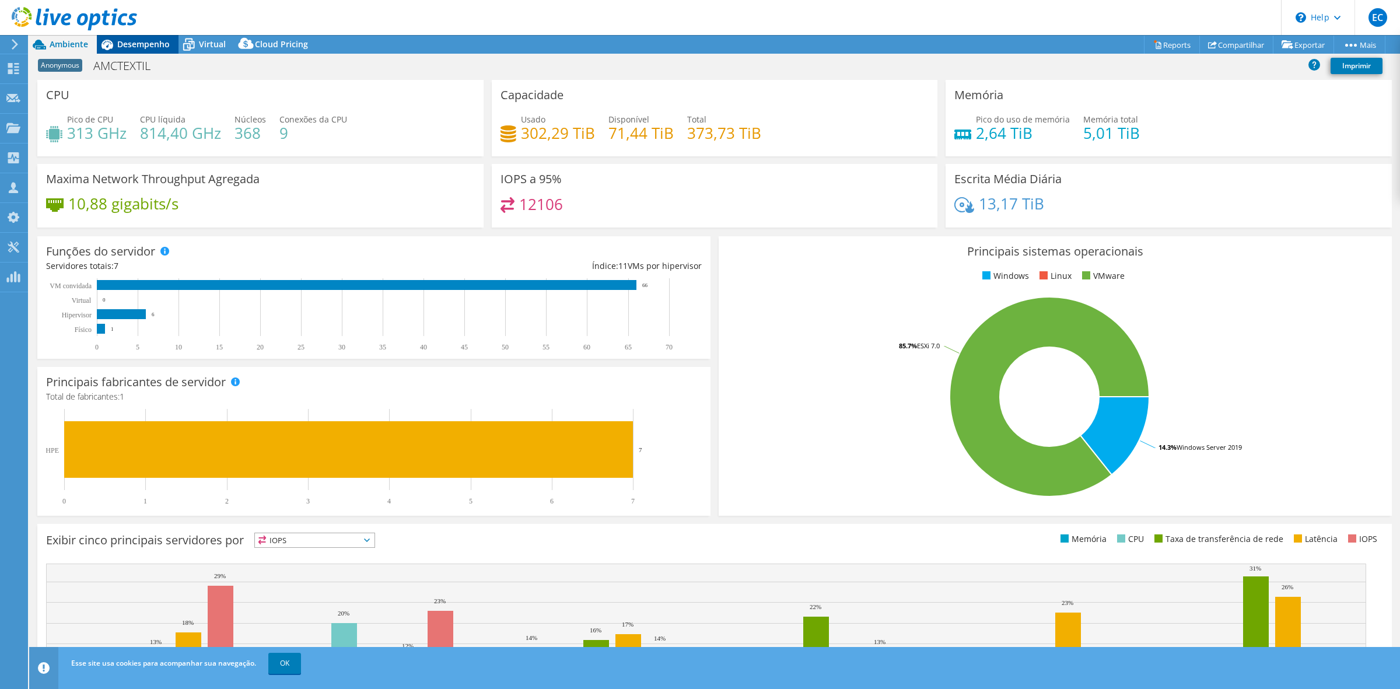
click at [141, 47] on span "Desempenho" at bounding box center [143, 44] width 53 height 11
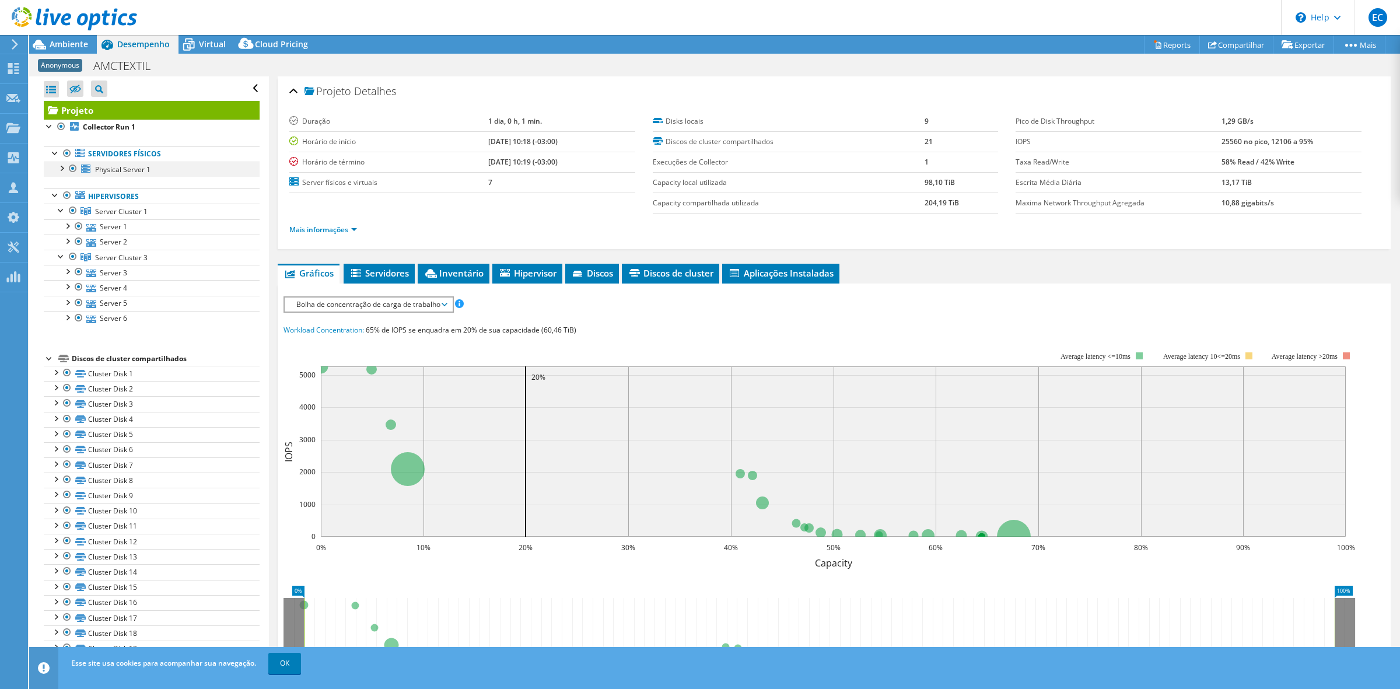
click at [59, 167] on div at bounding box center [61, 168] width 12 height 12
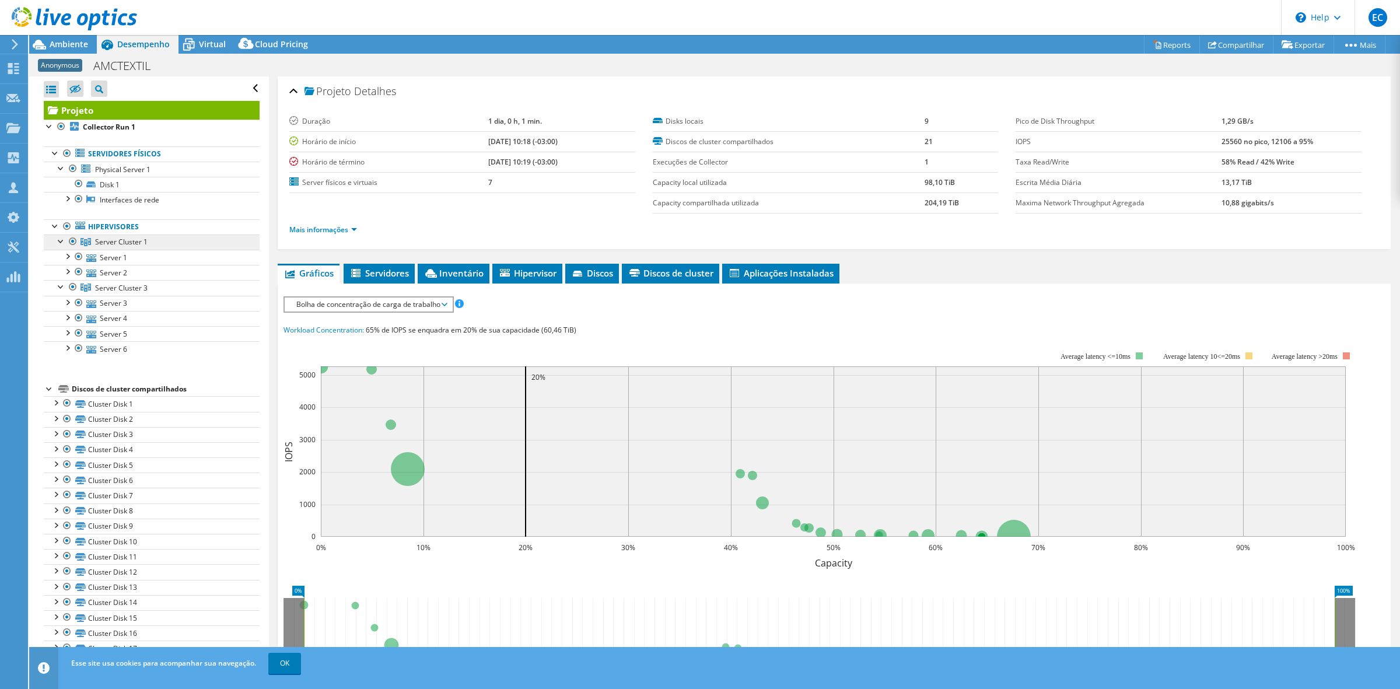
click at [144, 242] on span "Server Cluster 1" at bounding box center [121, 242] width 53 height 10
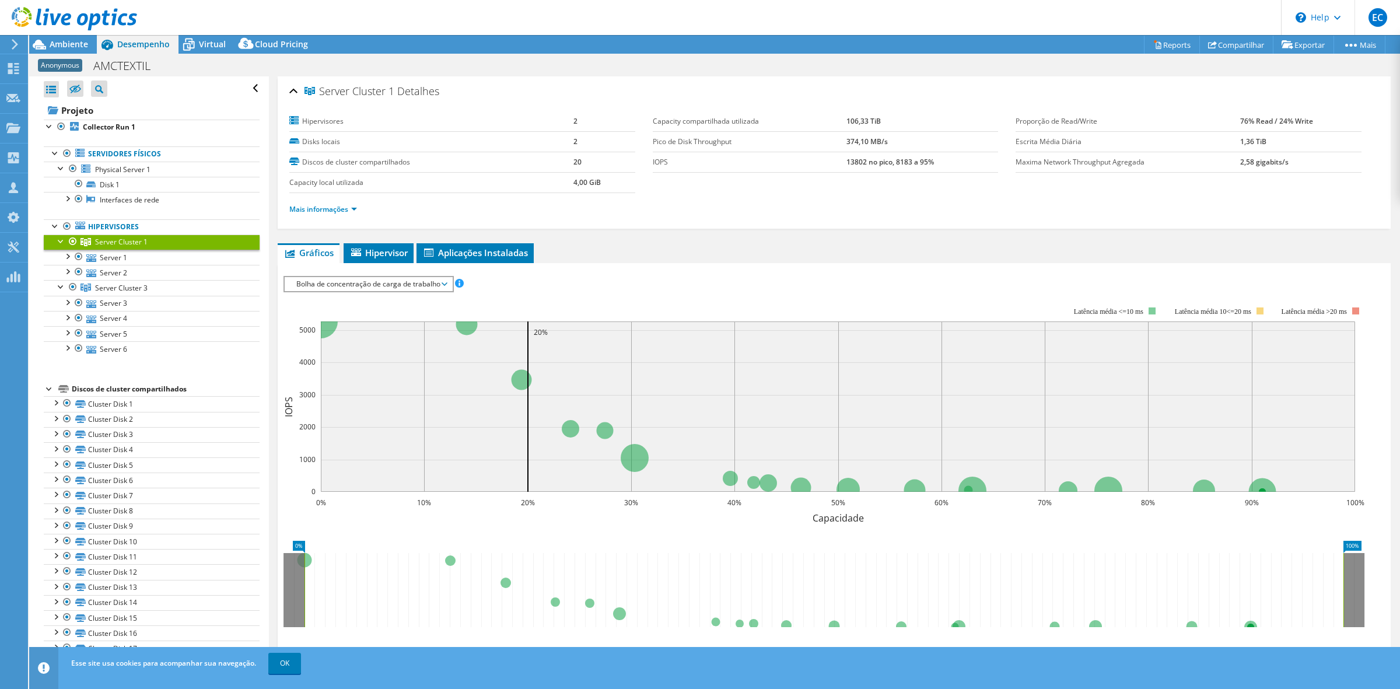
click at [319, 204] on li "Mais informações" at bounding box center [326, 209] width 75 height 13
click at [330, 207] on link "Mais informações" at bounding box center [323, 209] width 68 height 10
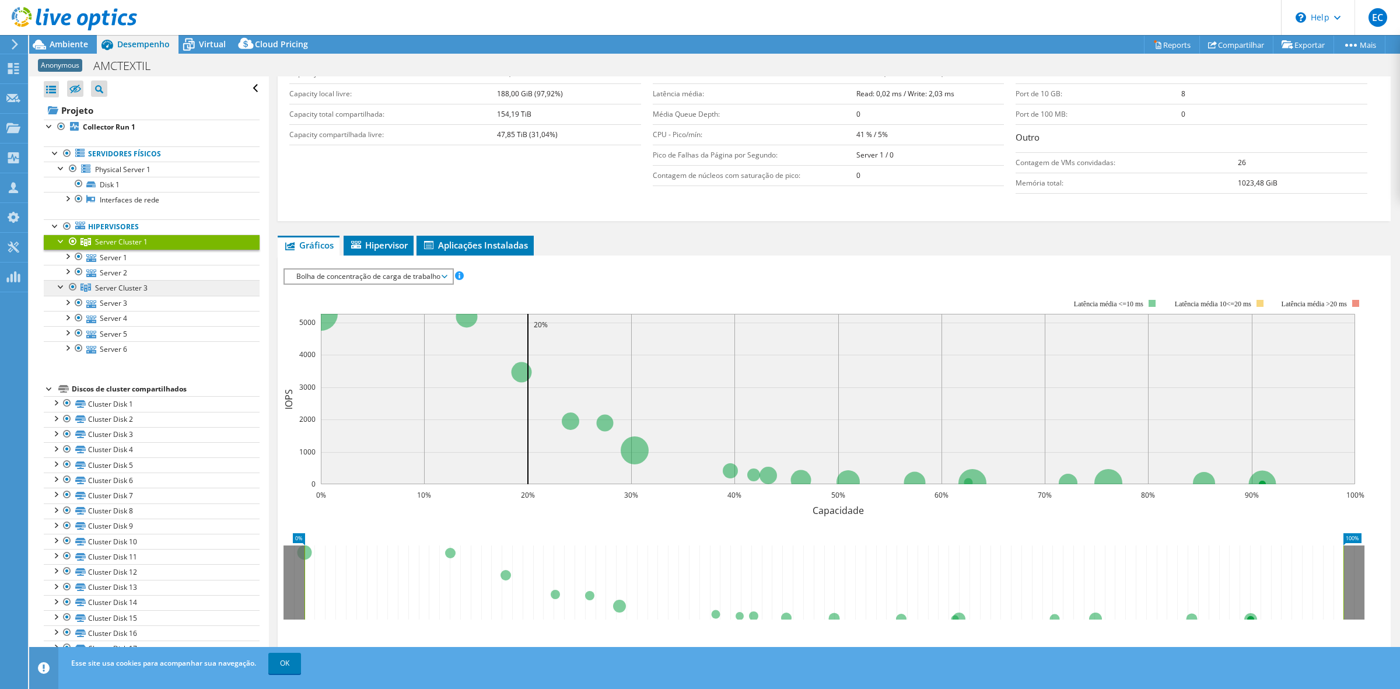
scroll to position [292, 0]
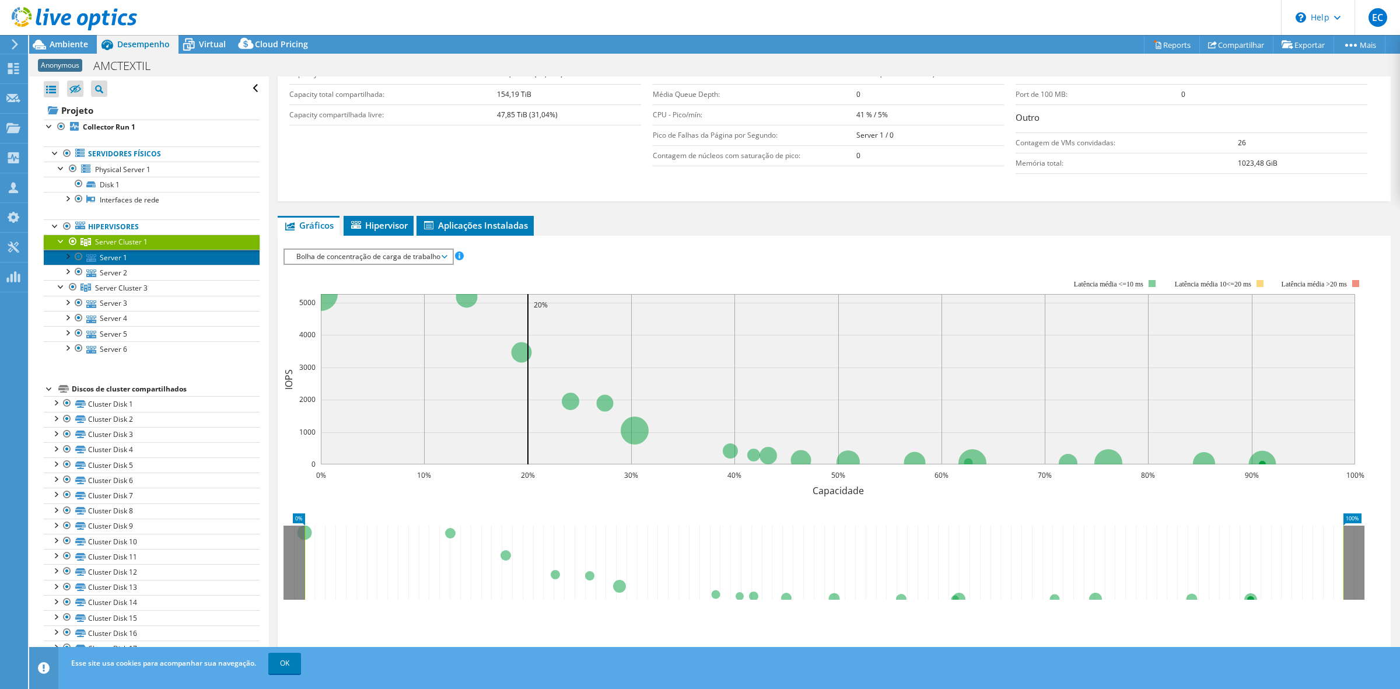
click at [123, 263] on link "Server 1" at bounding box center [152, 257] width 216 height 15
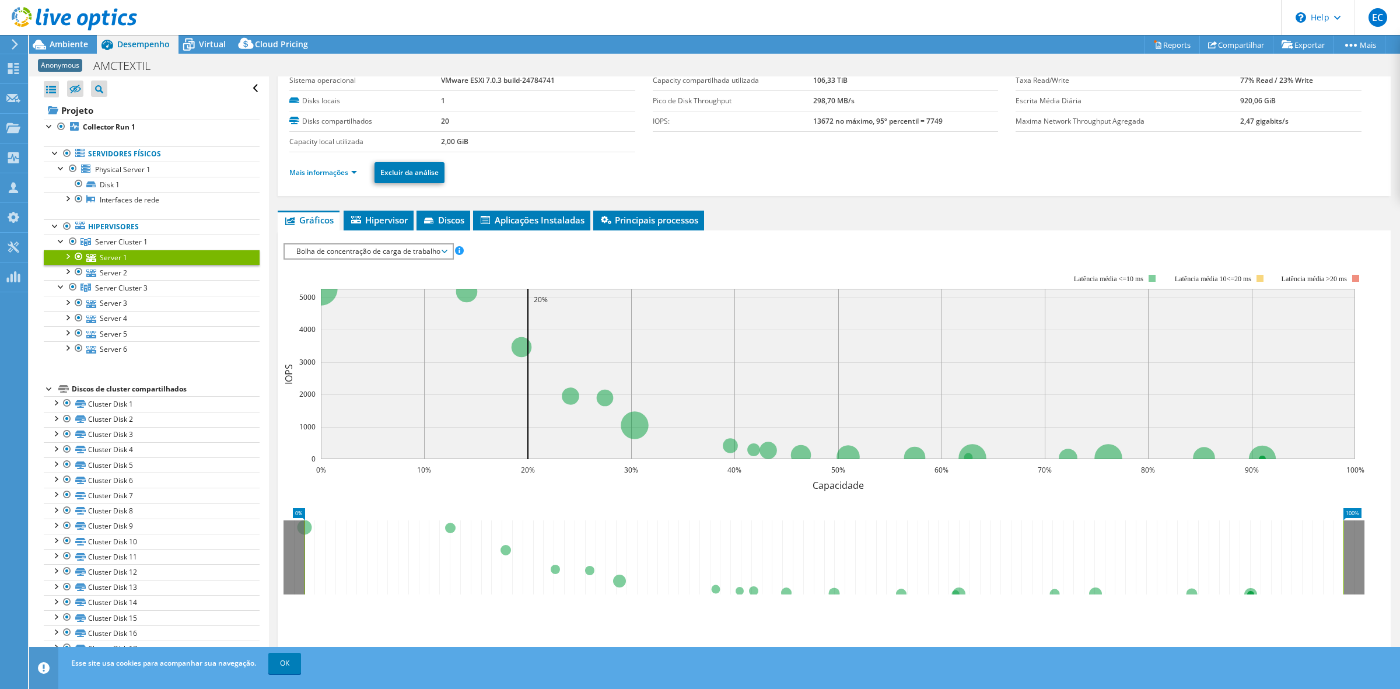
scroll to position [0, 0]
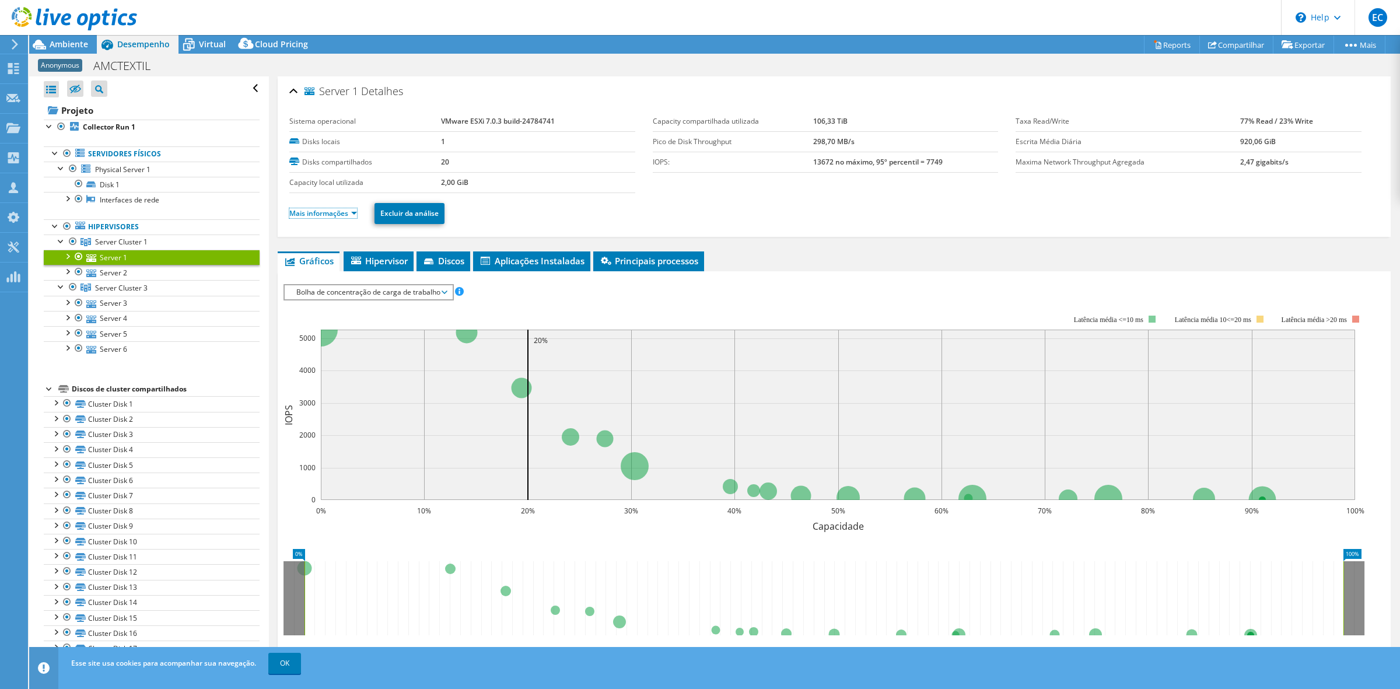
drag, startPoint x: 355, startPoint y: 214, endPoint x: 361, endPoint y: 219, distance: 7.8
click at [354, 216] on link "Mais informações" at bounding box center [323, 213] width 68 height 10
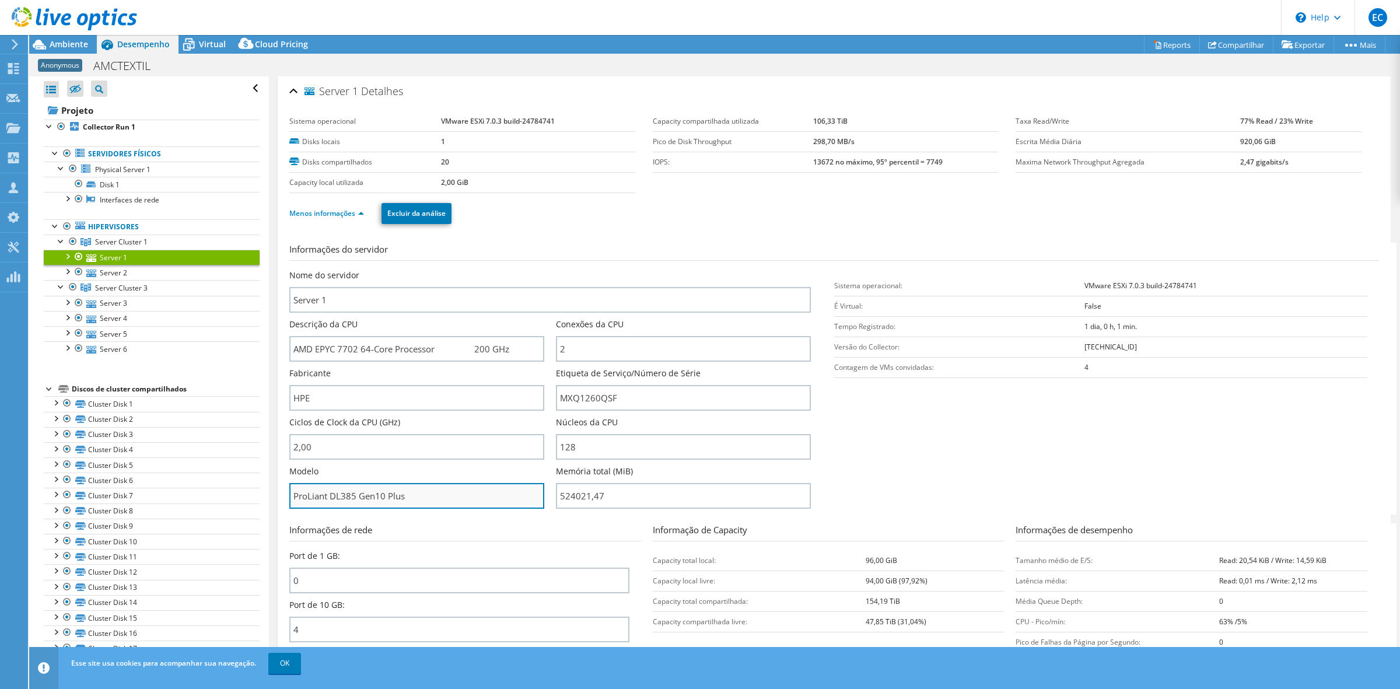
click at [334, 497] on input "ProLiant DL385 Gen10 Plus" at bounding box center [416, 496] width 255 height 26
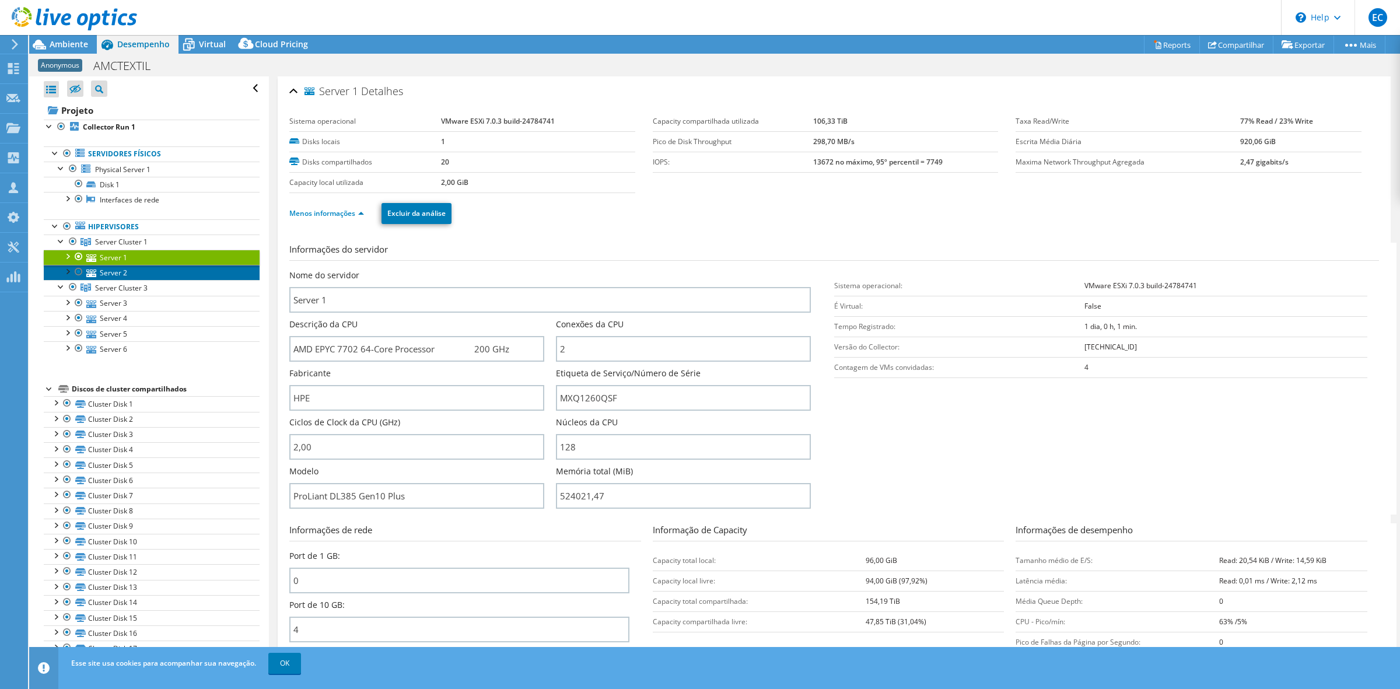
click at [116, 275] on link "Server 2" at bounding box center [152, 272] width 216 height 15
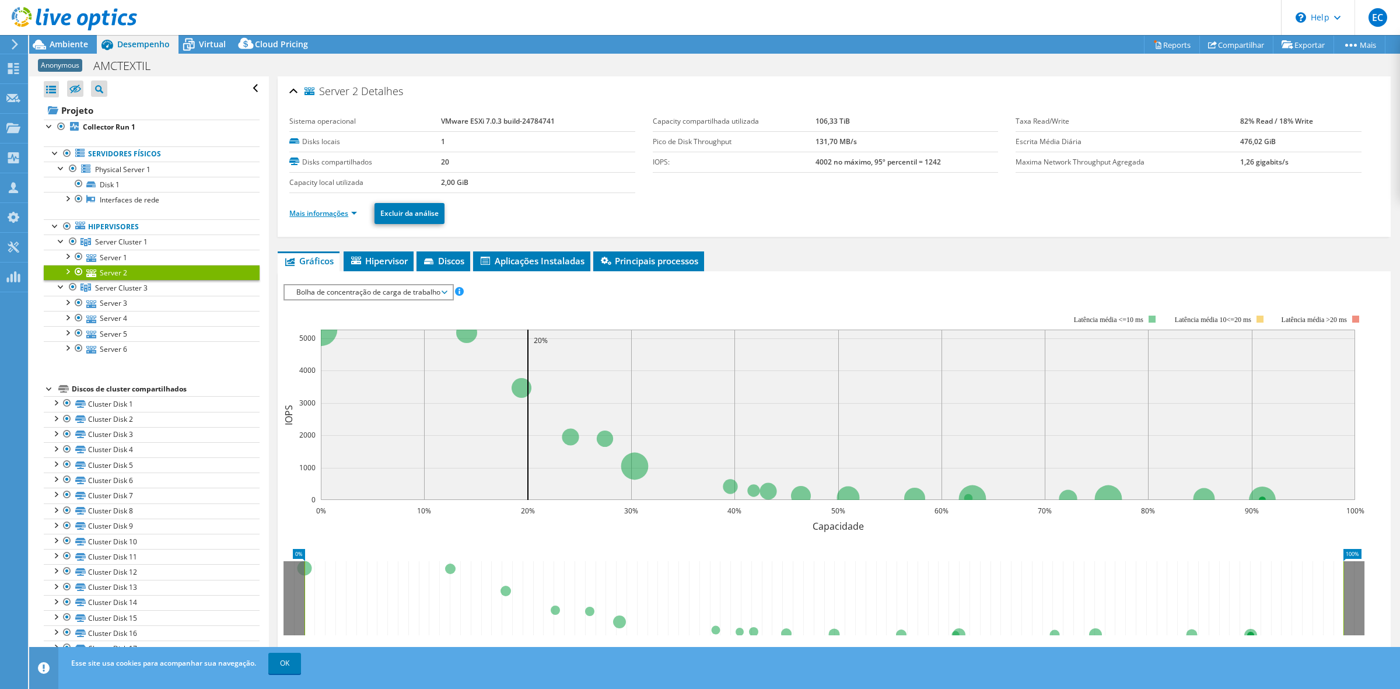
click at [348, 214] on link "Mais informações" at bounding box center [323, 213] width 68 height 10
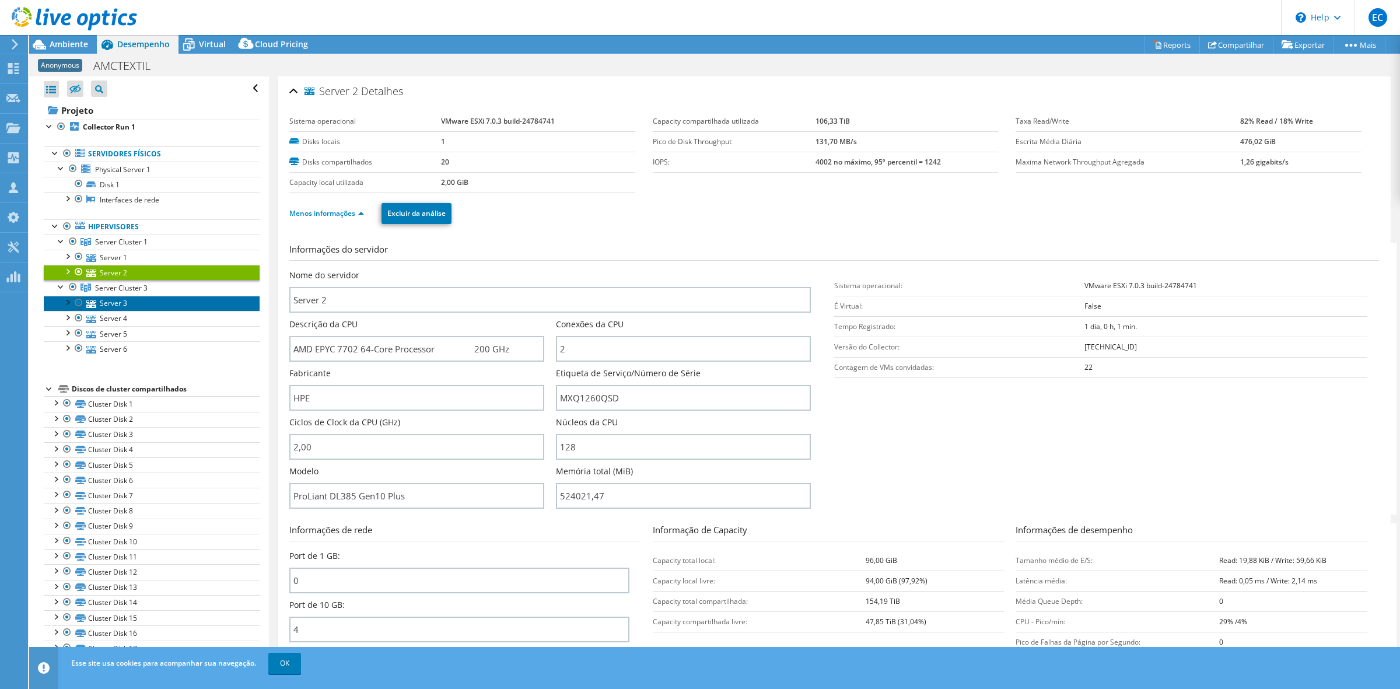
click at [121, 304] on link "Server 3" at bounding box center [152, 303] width 216 height 15
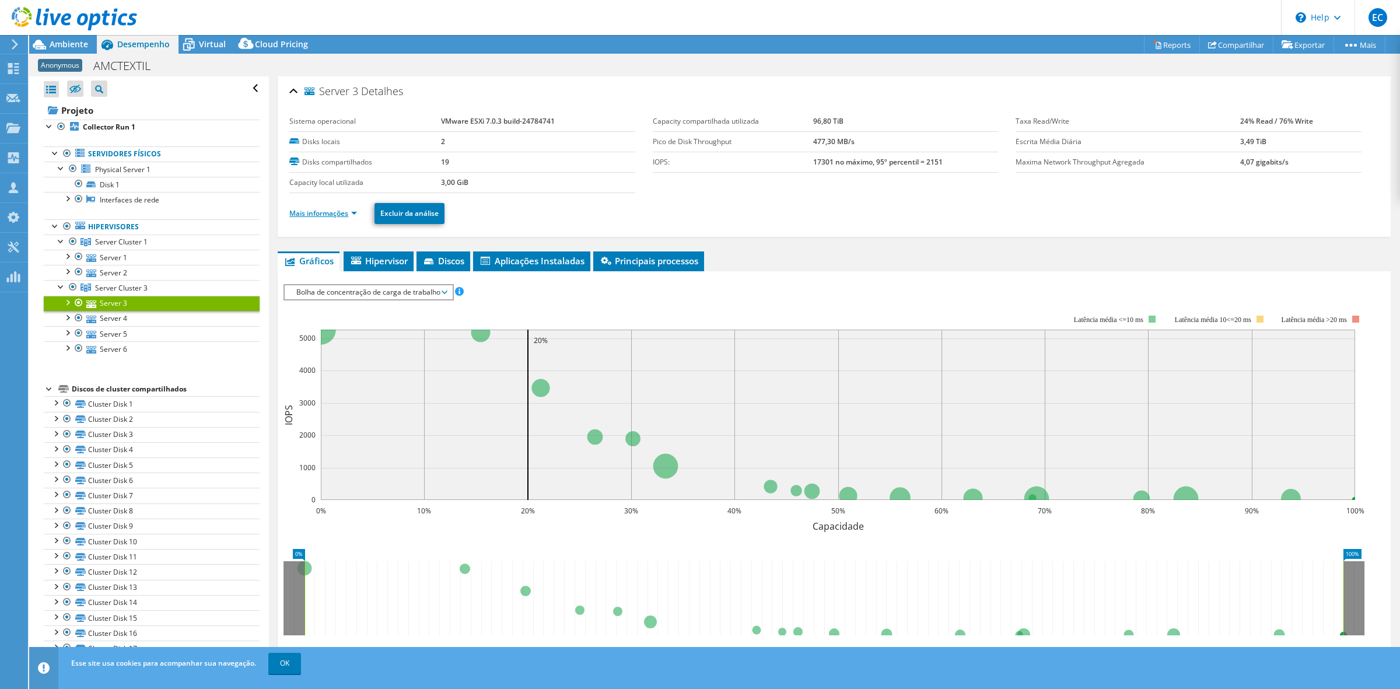
click at [343, 218] on link "Mais informações" at bounding box center [323, 213] width 68 height 10
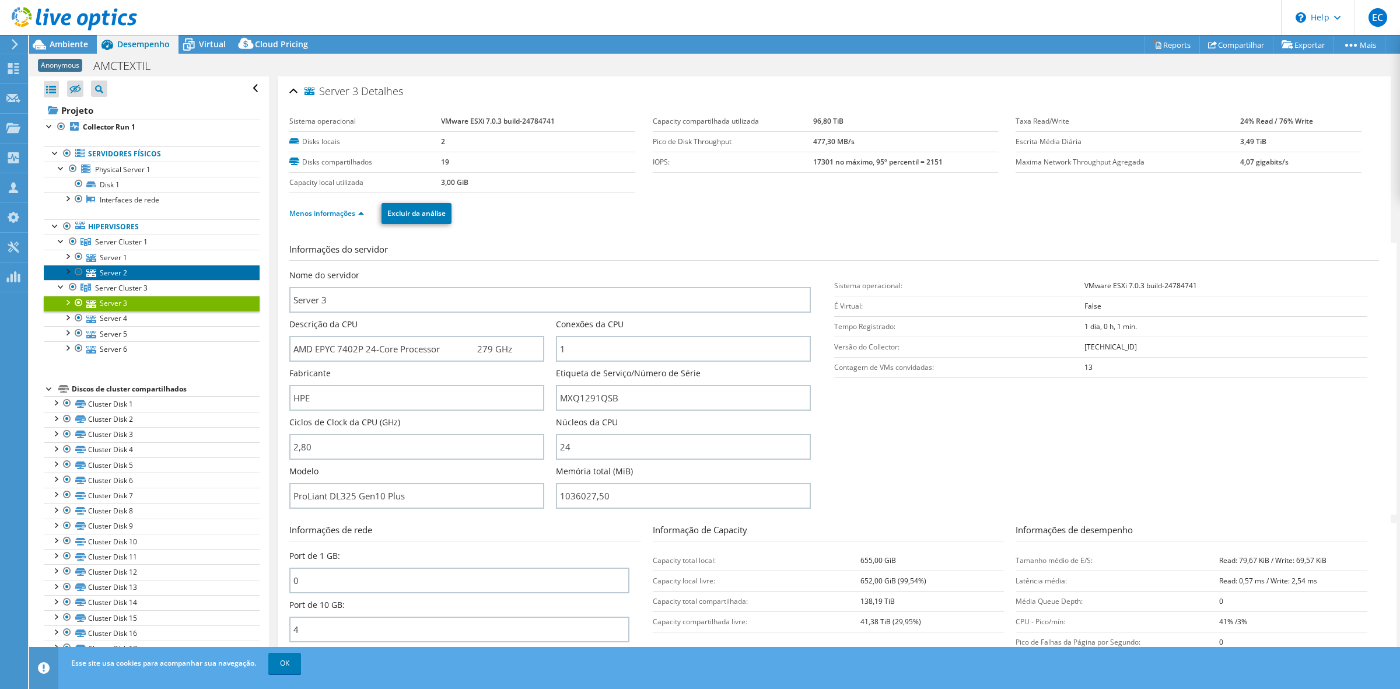
click at [146, 272] on link "Server 2" at bounding box center [152, 272] width 216 height 15
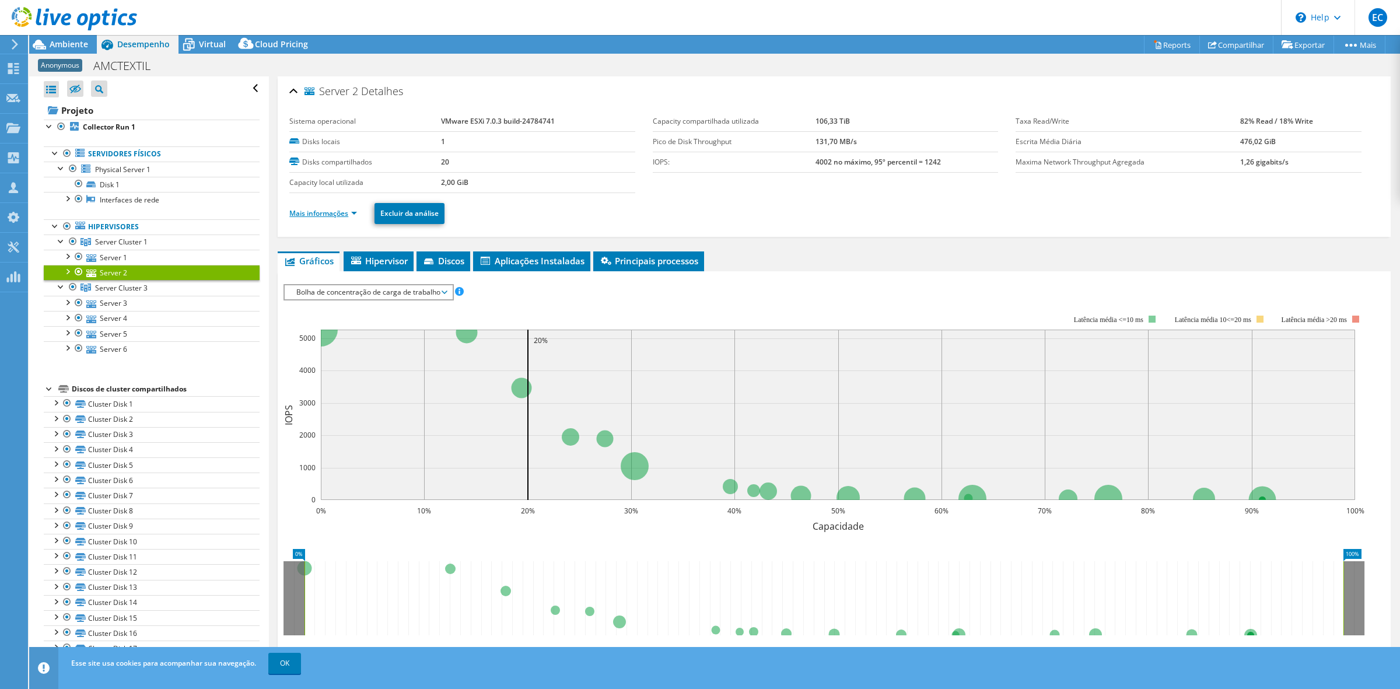
click at [356, 214] on link "Mais informações" at bounding box center [323, 213] width 68 height 10
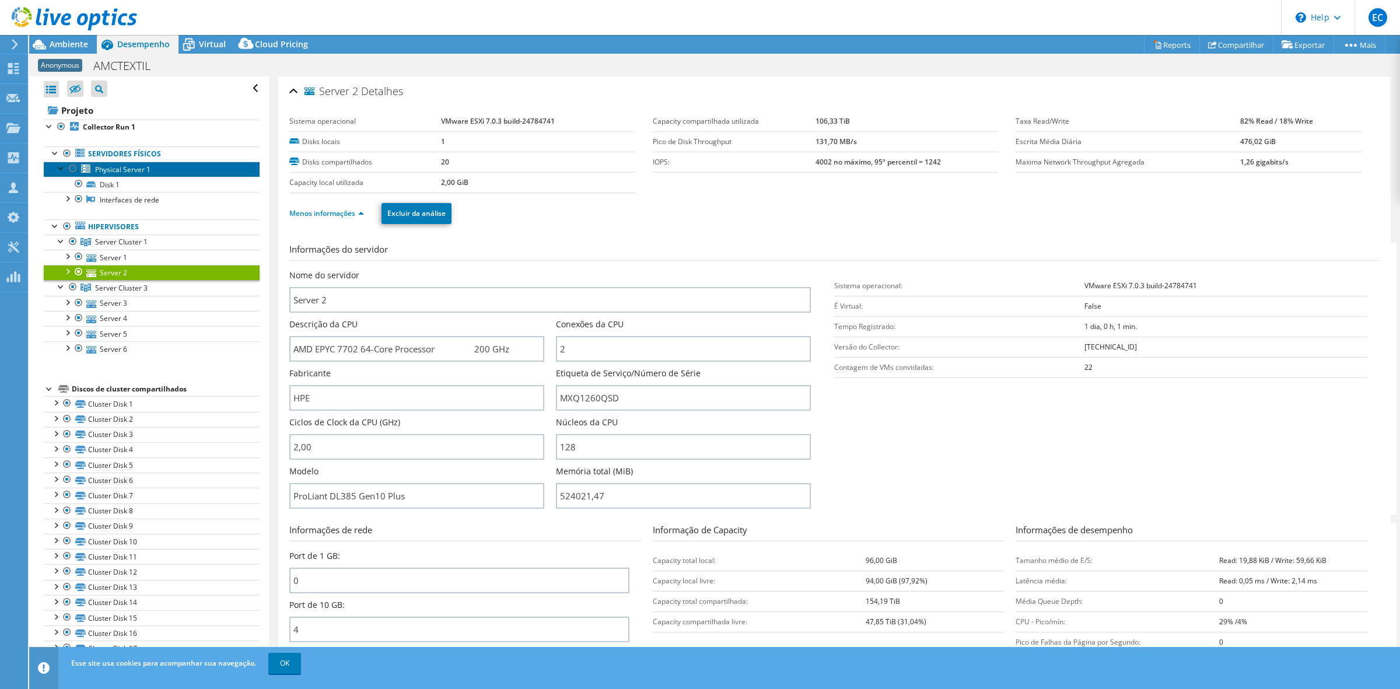
click at [118, 175] on link "Physical Server 1" at bounding box center [152, 169] width 216 height 15
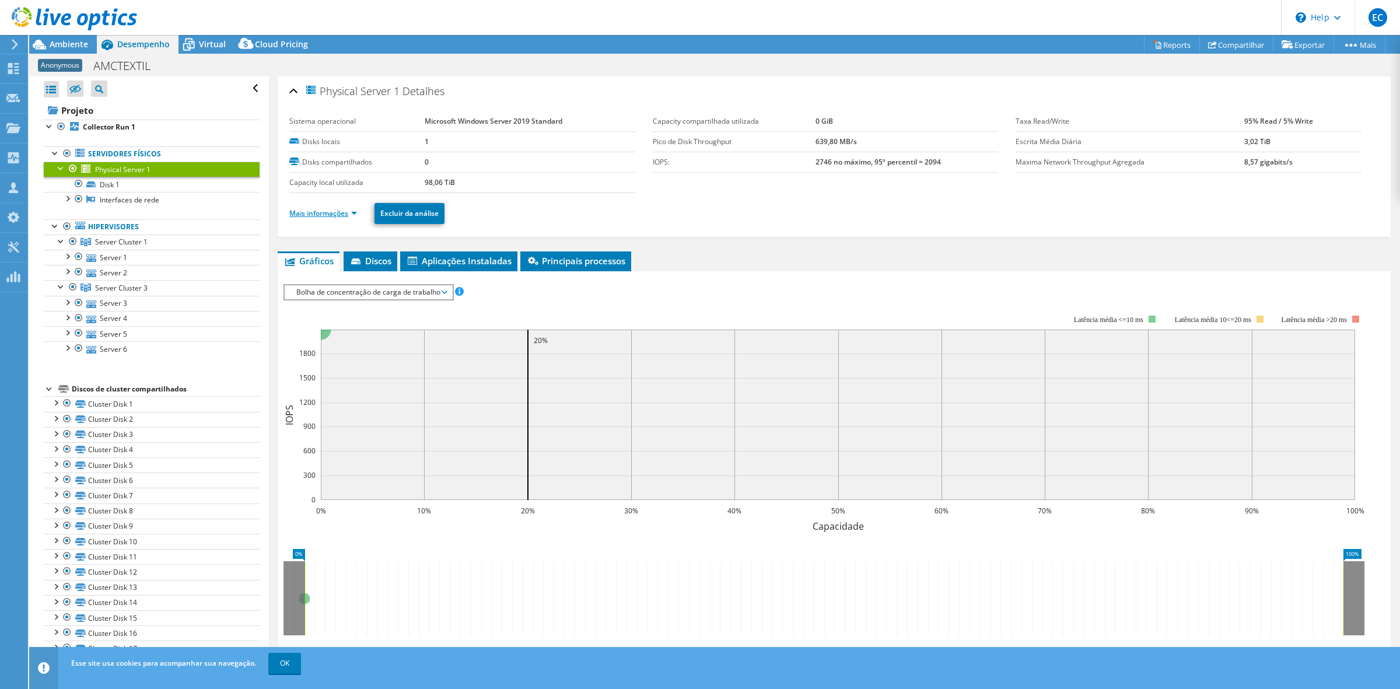
click at [354, 214] on link "Mais informações" at bounding box center [323, 213] width 68 height 10
